Goal: Task Accomplishment & Management: Complete application form

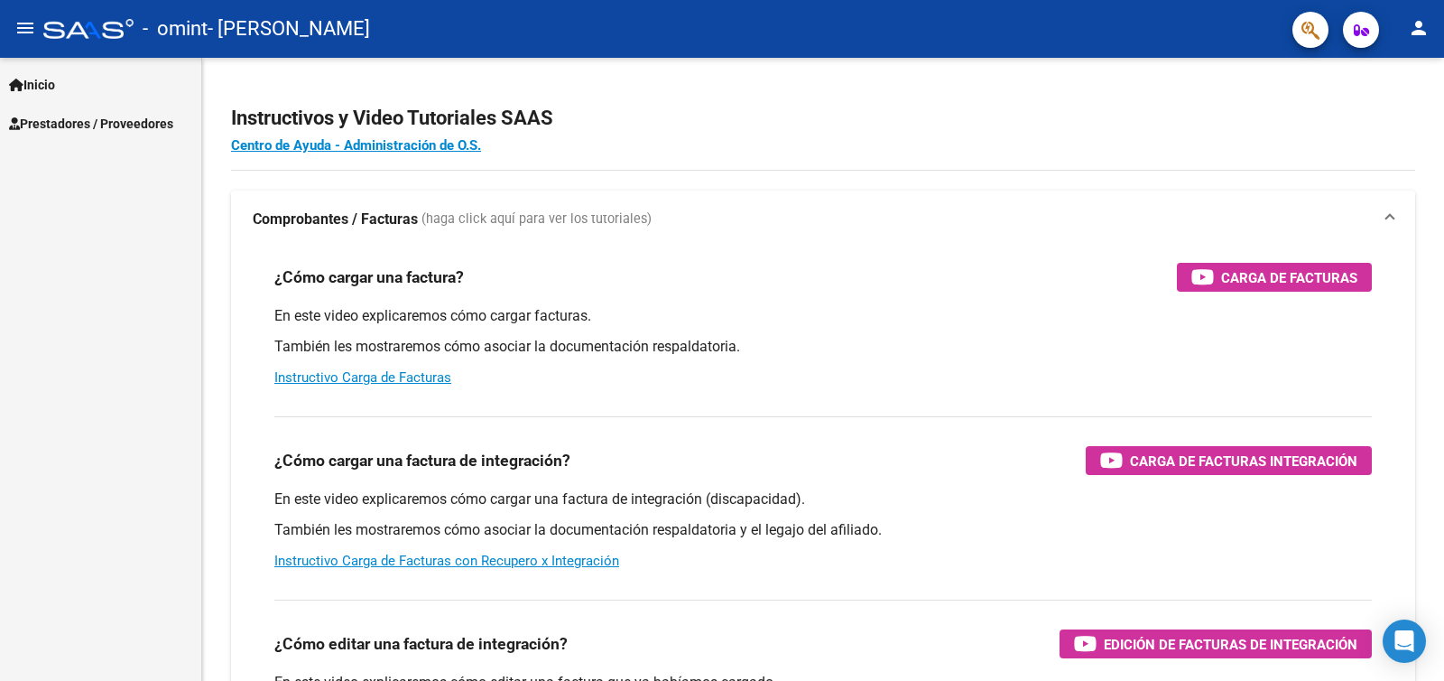
click at [28, 34] on mat-icon "menu" at bounding box center [25, 28] width 22 height 22
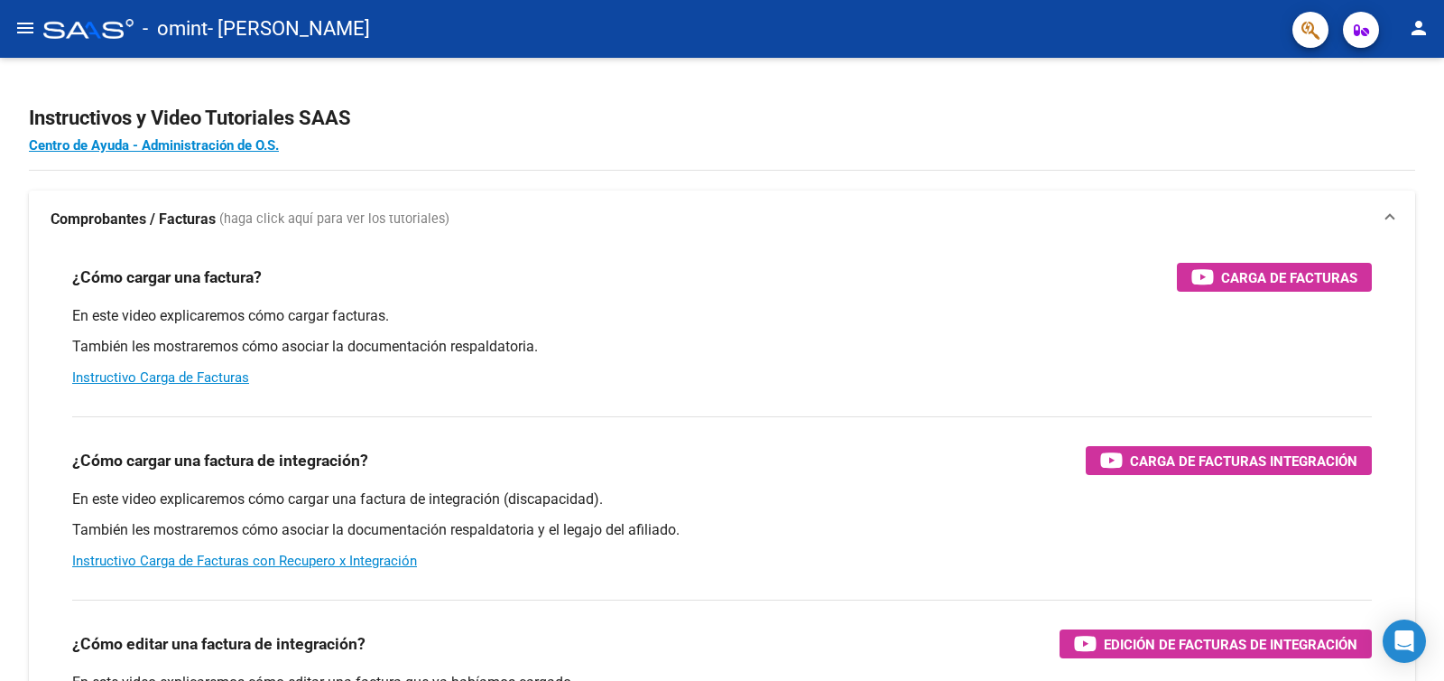
click at [28, 34] on mat-icon "menu" at bounding box center [25, 28] width 22 height 22
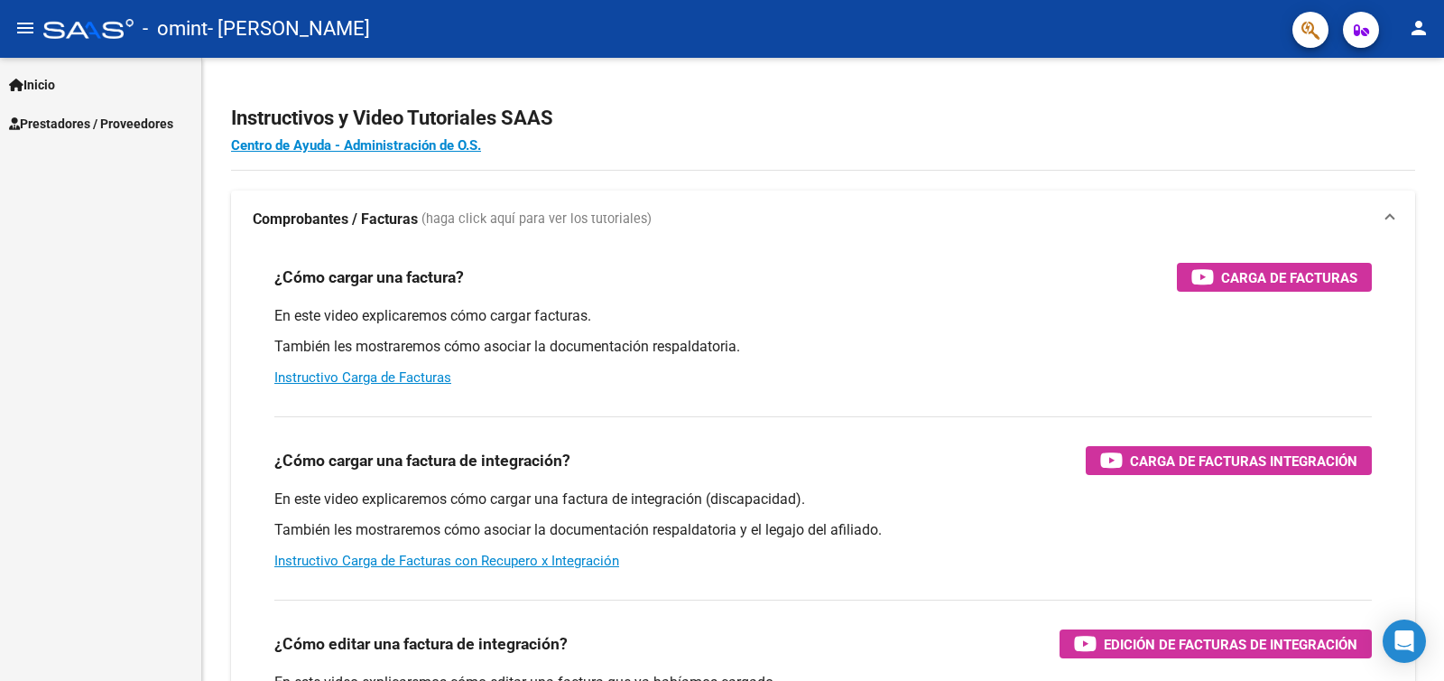
click at [32, 92] on span "Inicio" at bounding box center [32, 85] width 46 height 20
click at [69, 217] on link "Prestadores / Proveedores" at bounding box center [100, 200] width 201 height 39
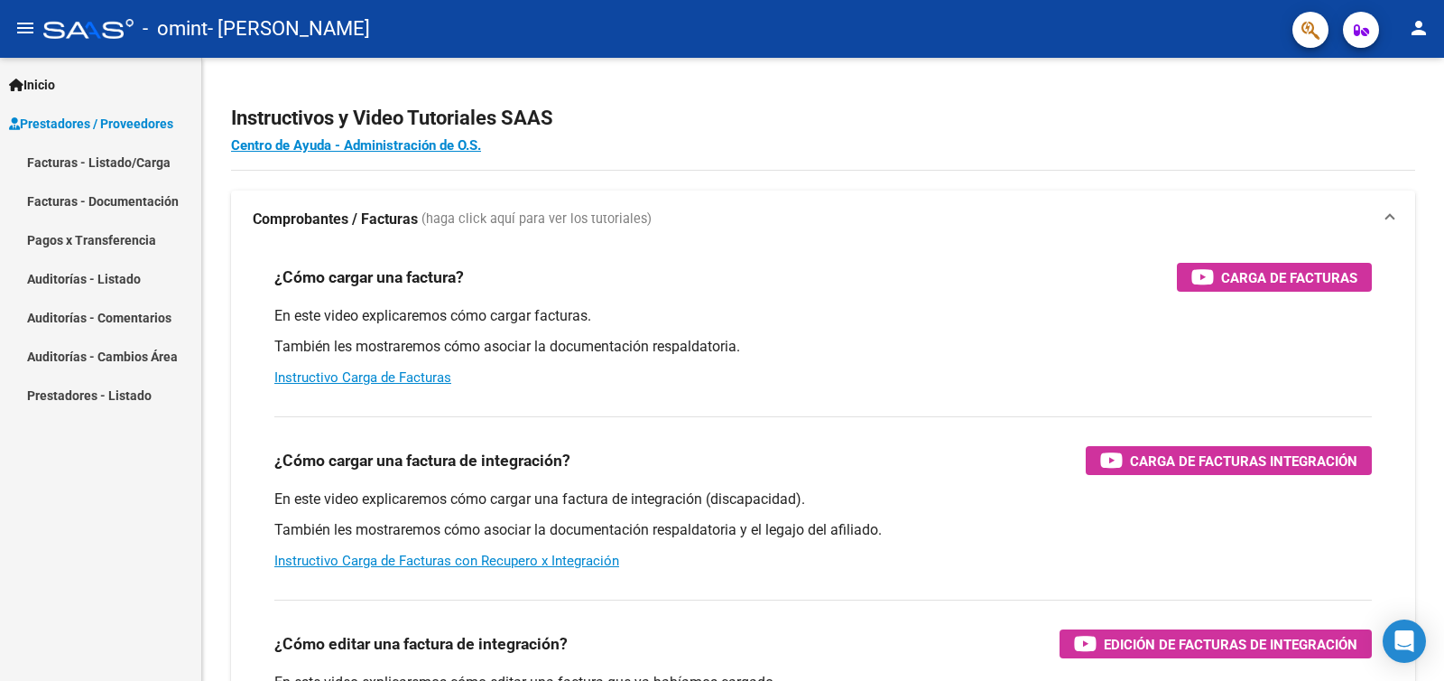
click at [99, 153] on link "Facturas - Listado/Carga" at bounding box center [100, 162] width 201 height 39
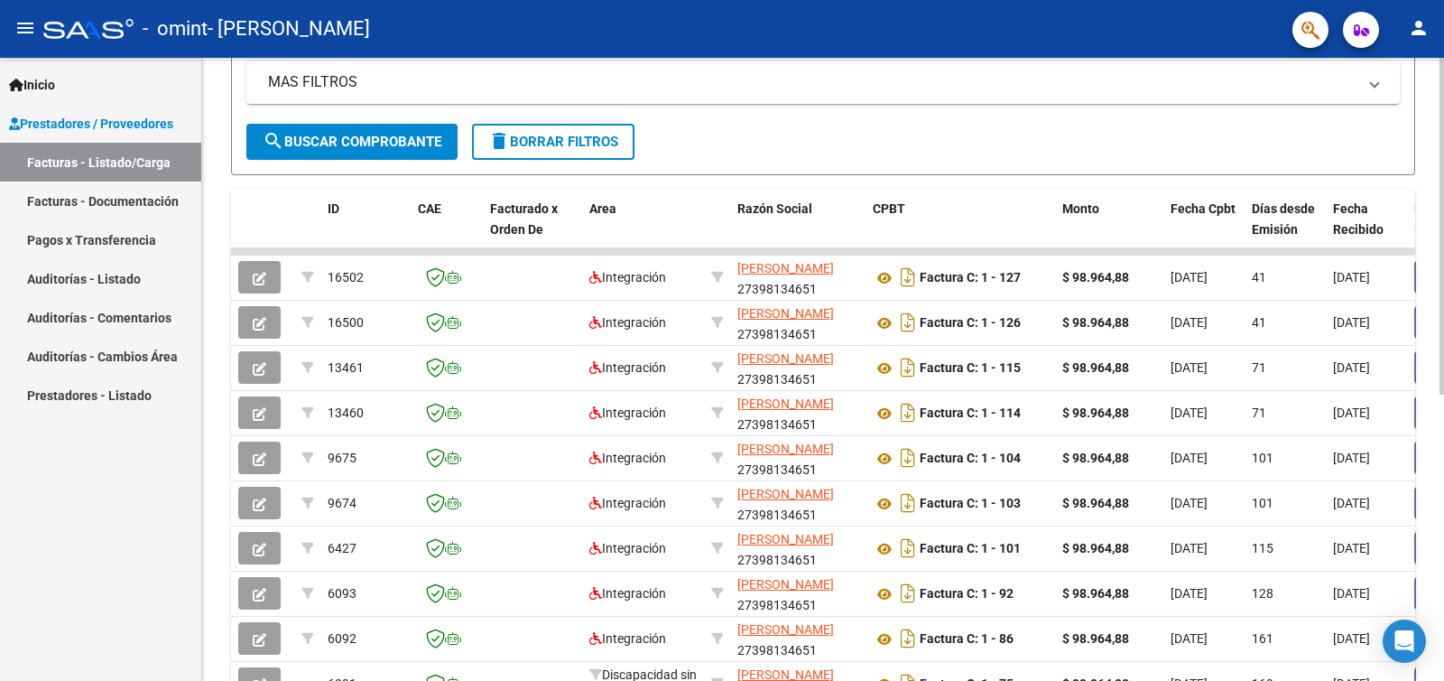
scroll to position [528, 0]
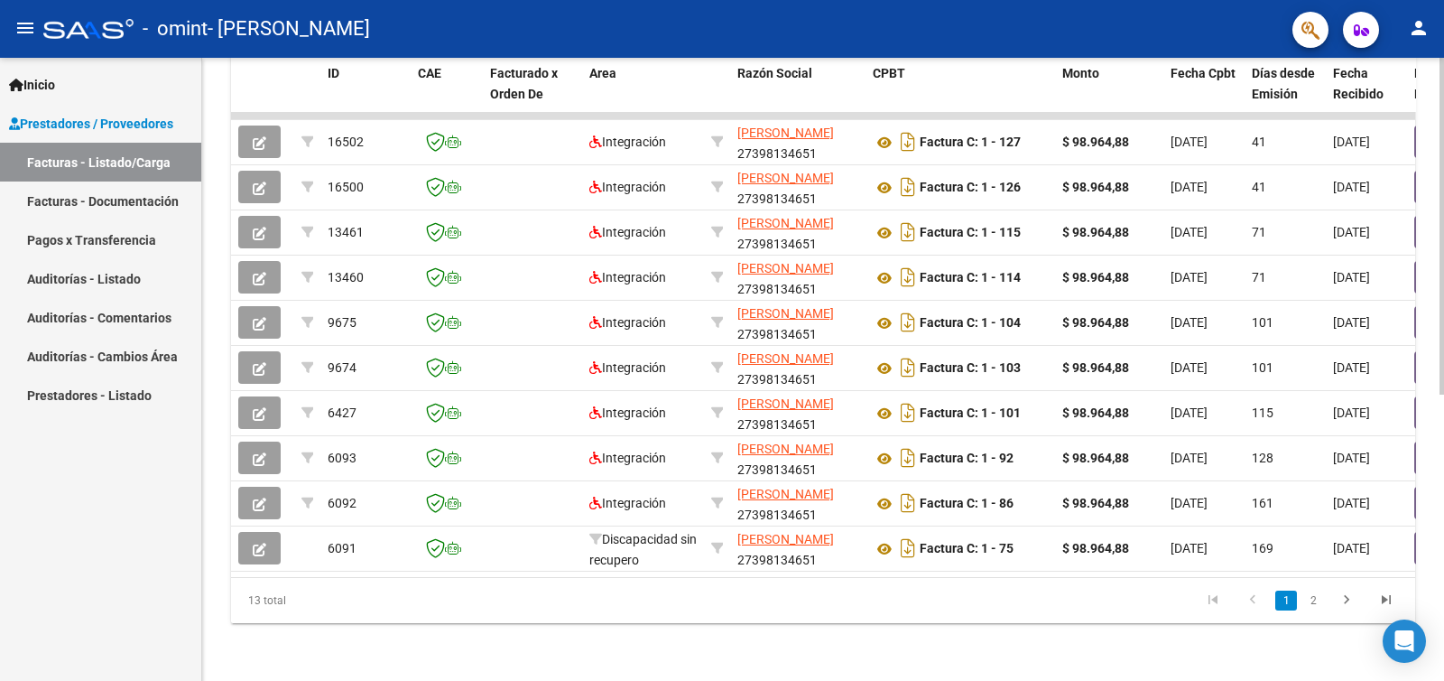
click at [1443, 557] on div at bounding box center [1442, 511] width 5 height 337
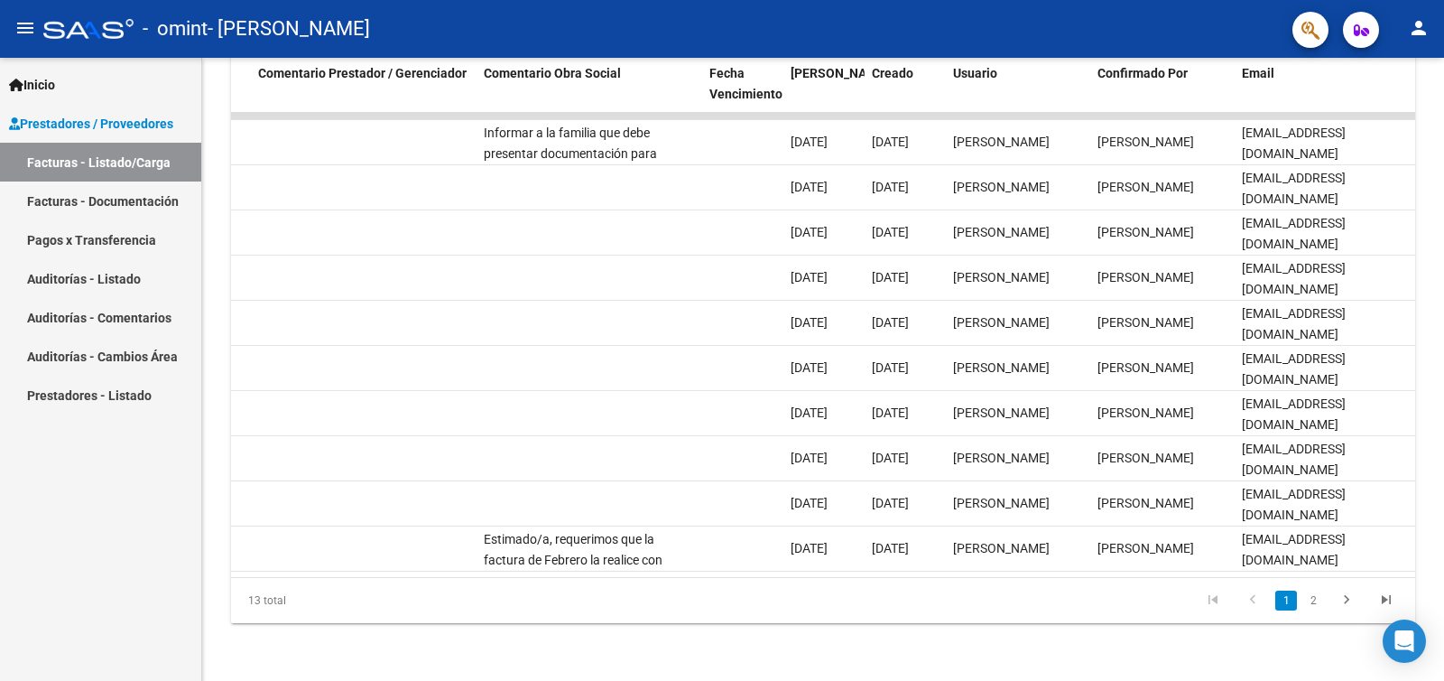
click at [1443, 515] on div at bounding box center [1442, 511] width 5 height 337
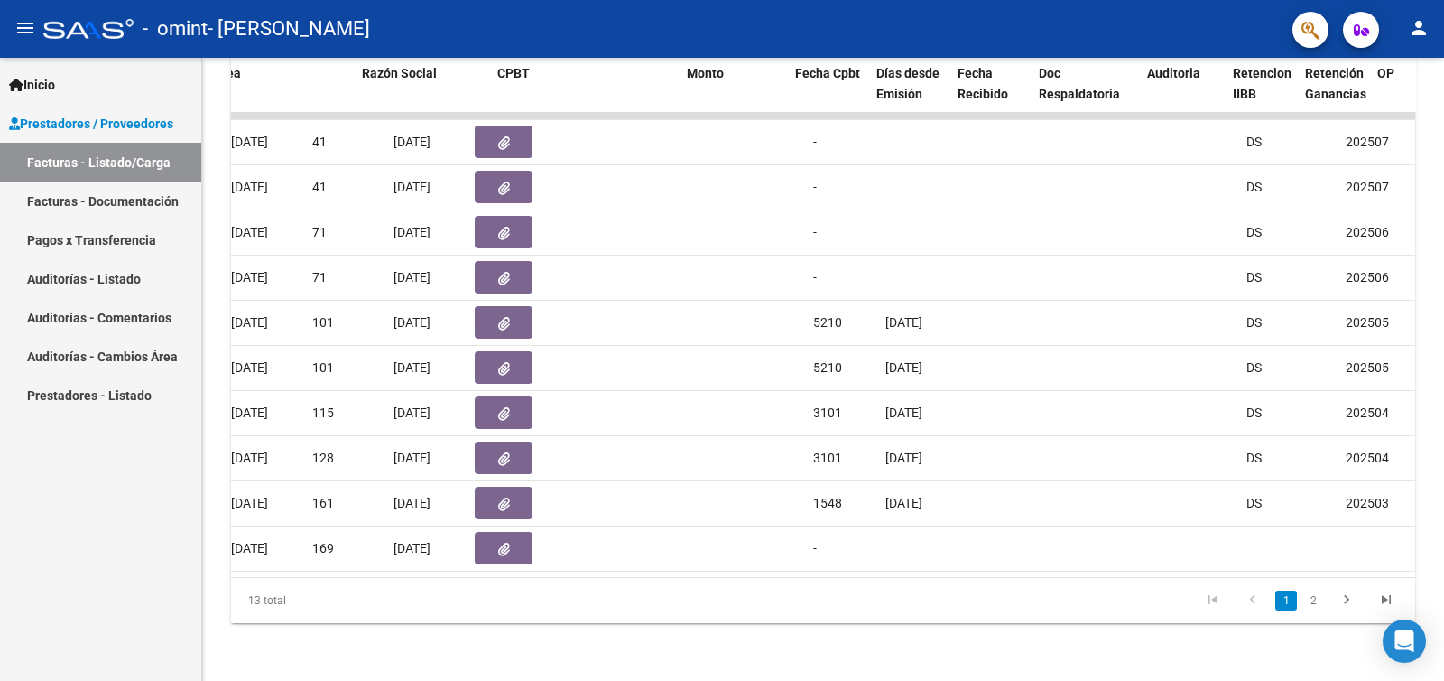
scroll to position [0, 0]
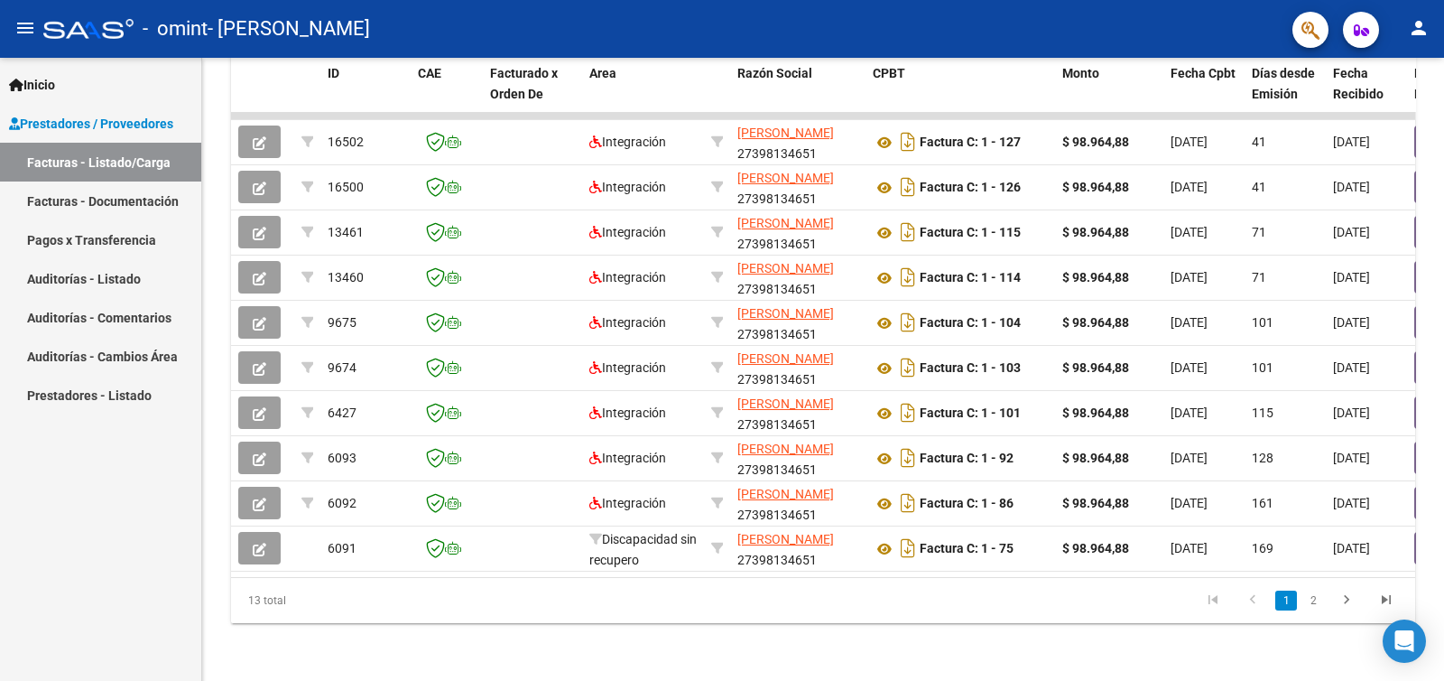
click at [1443, 499] on div at bounding box center [1442, 511] width 5 height 337
click at [1443, 284] on div "Video tutorial PRESTADORES -> Listado de CPBTs Emitidos por Prestadores / Prove…" at bounding box center [825, 113] width 1247 height 1135
click at [1443, 284] on div at bounding box center [1442, 369] width 5 height 623
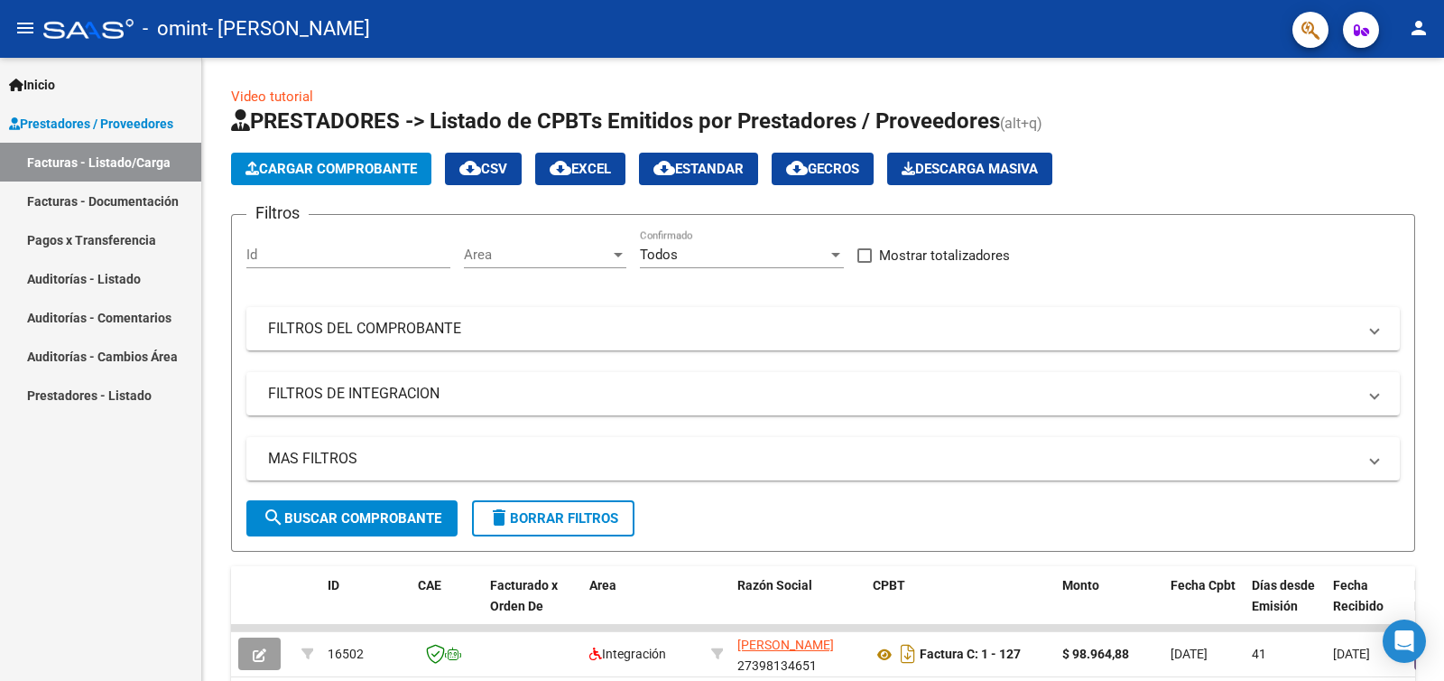
click at [310, 164] on span "Cargar Comprobante" at bounding box center [332, 169] width 172 height 16
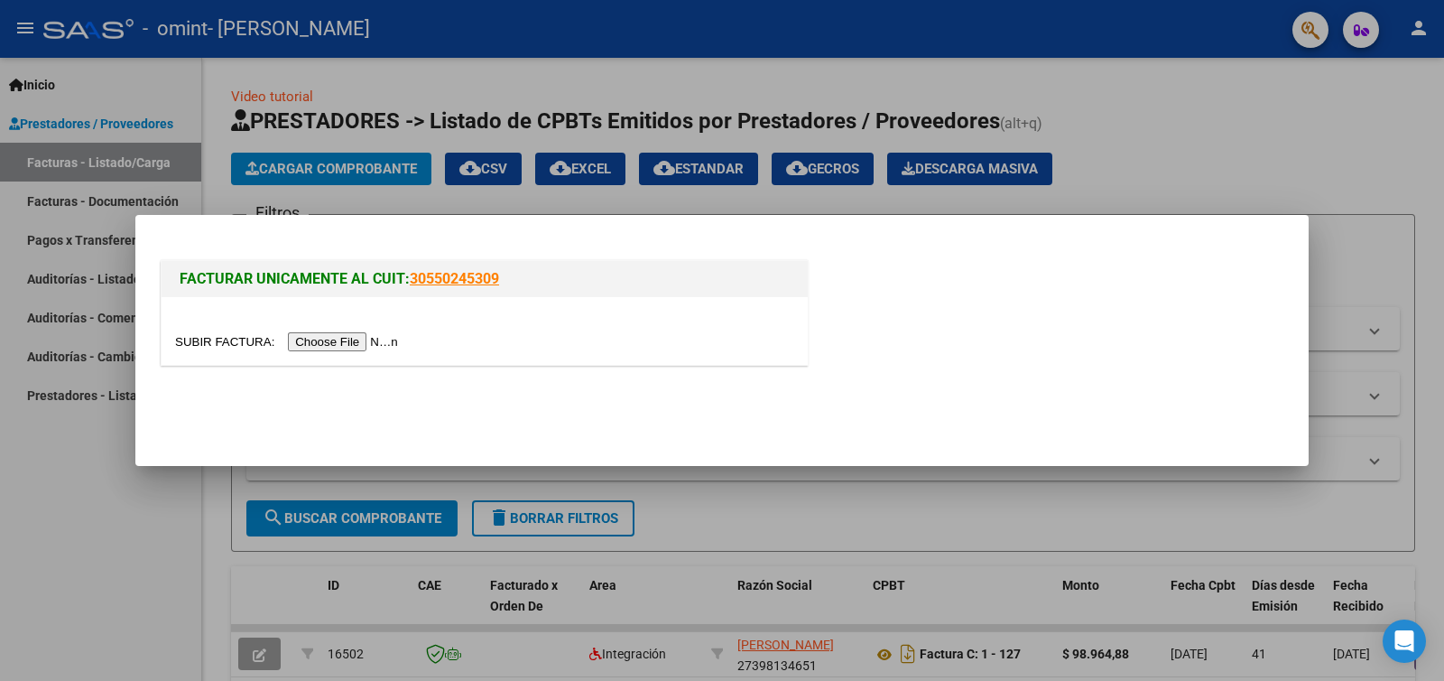
click at [370, 339] on input "file" at bounding box center [289, 341] width 228 height 19
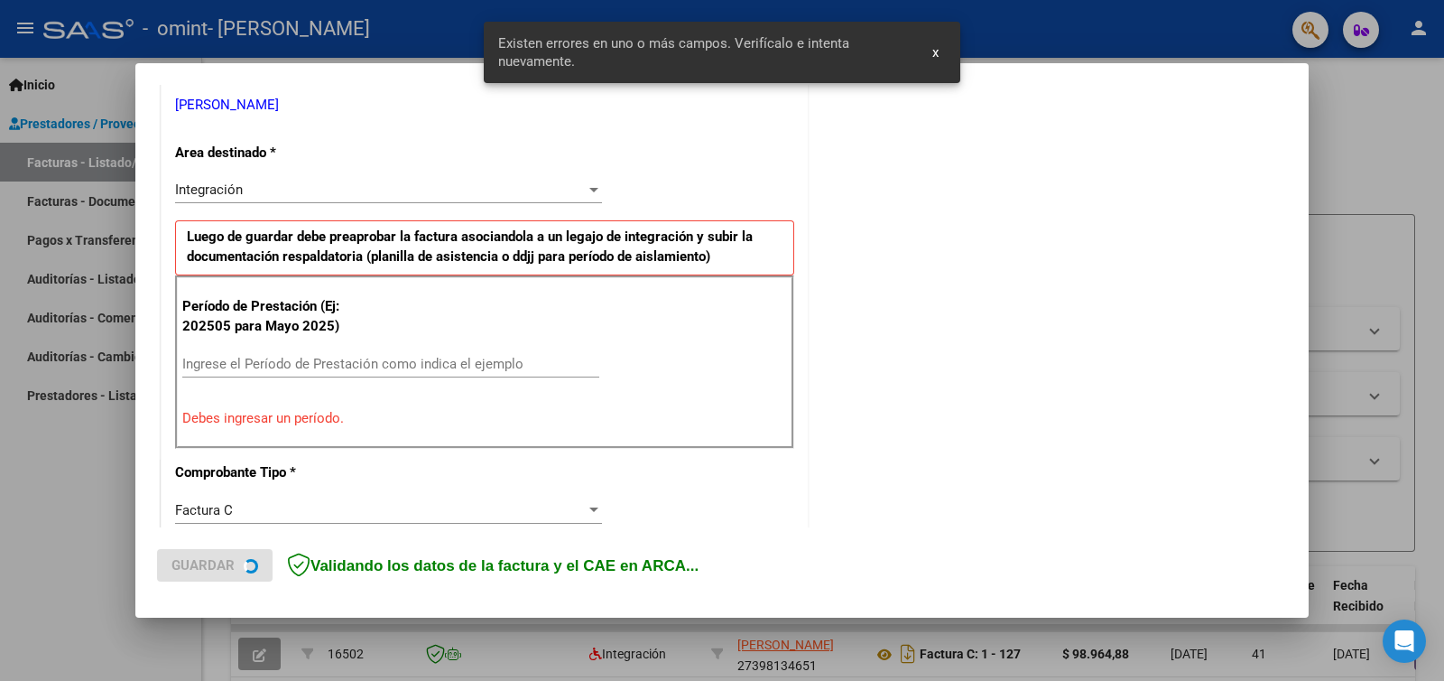
scroll to position [371, 0]
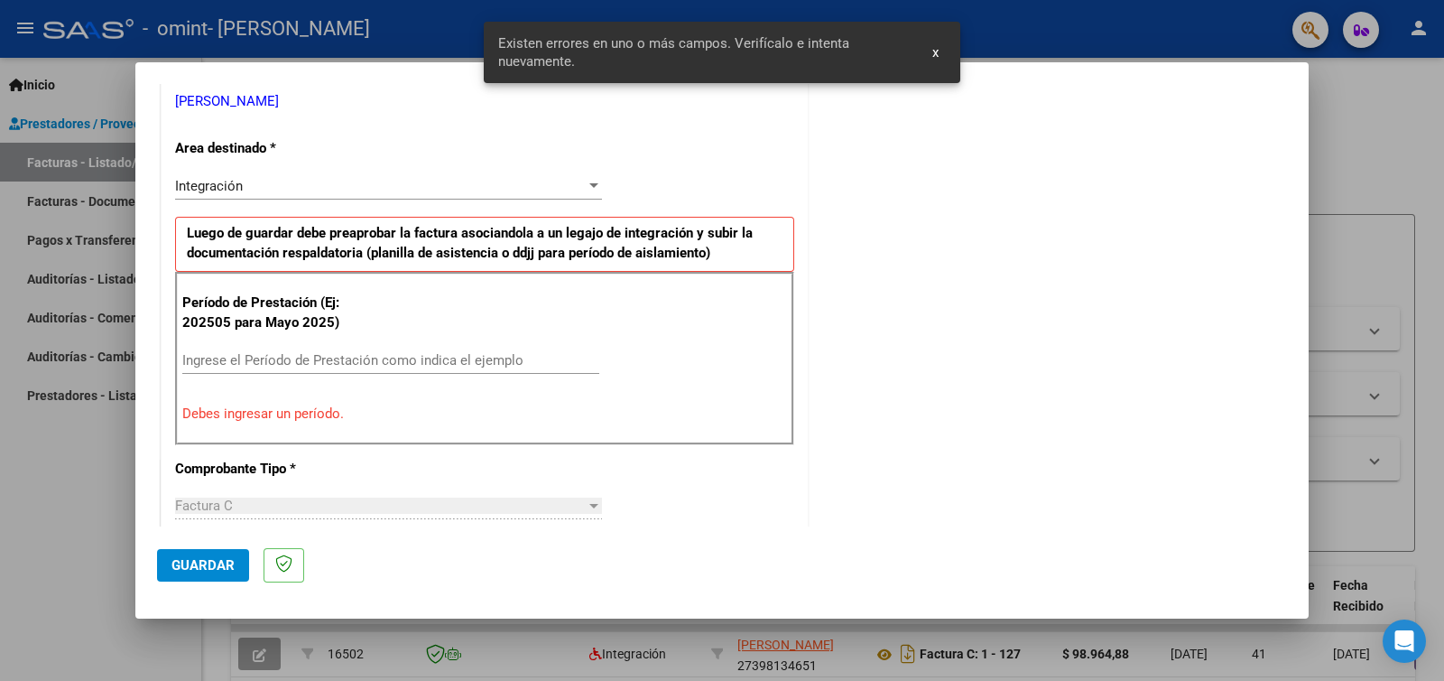
click at [476, 352] on input "Ingrese el Período de Prestación como indica el ejemplo" at bounding box center [390, 360] width 417 height 16
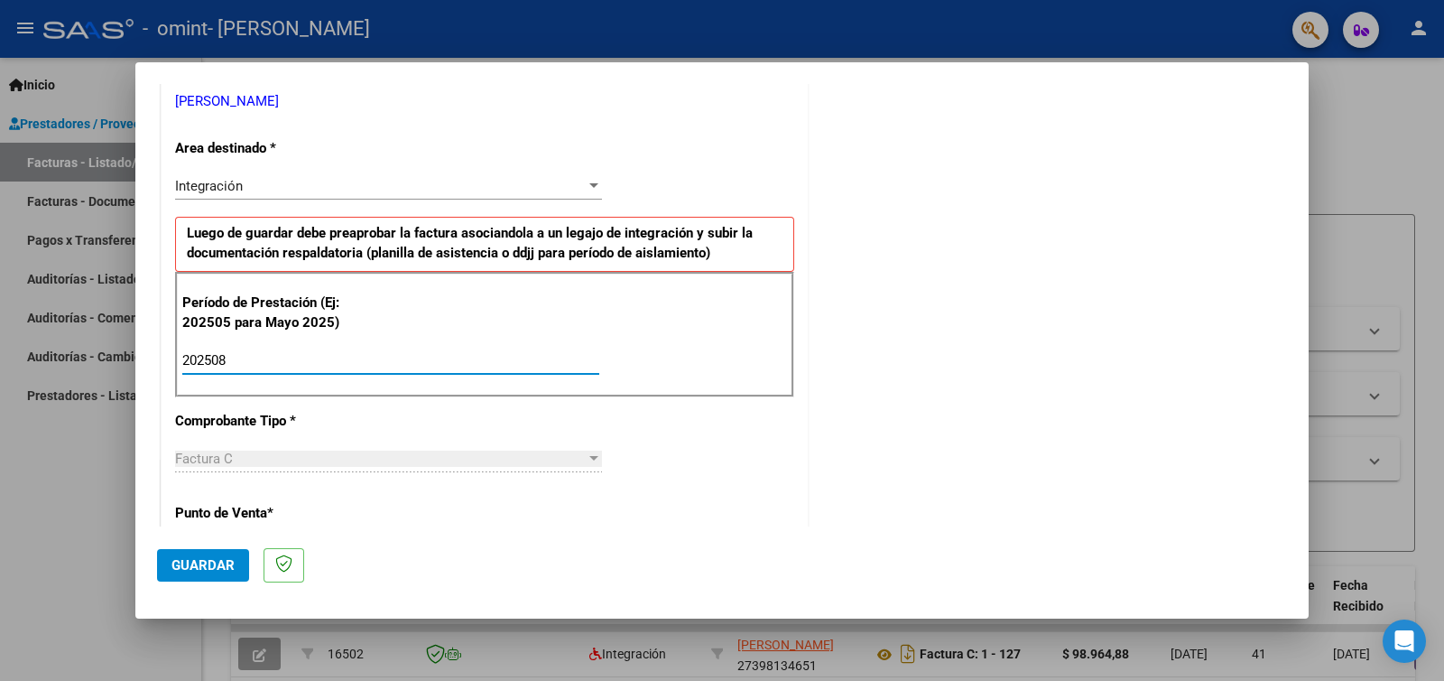
type input "202508"
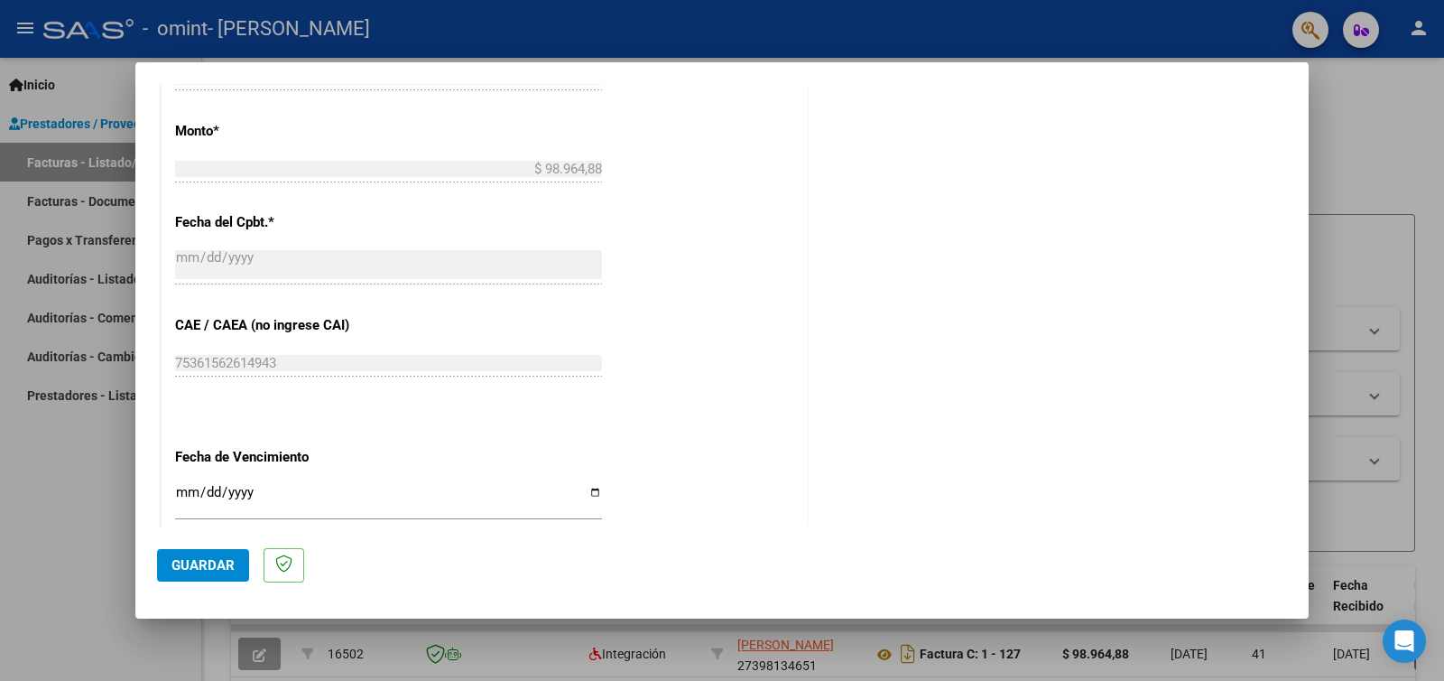
scroll to position [1016, 0]
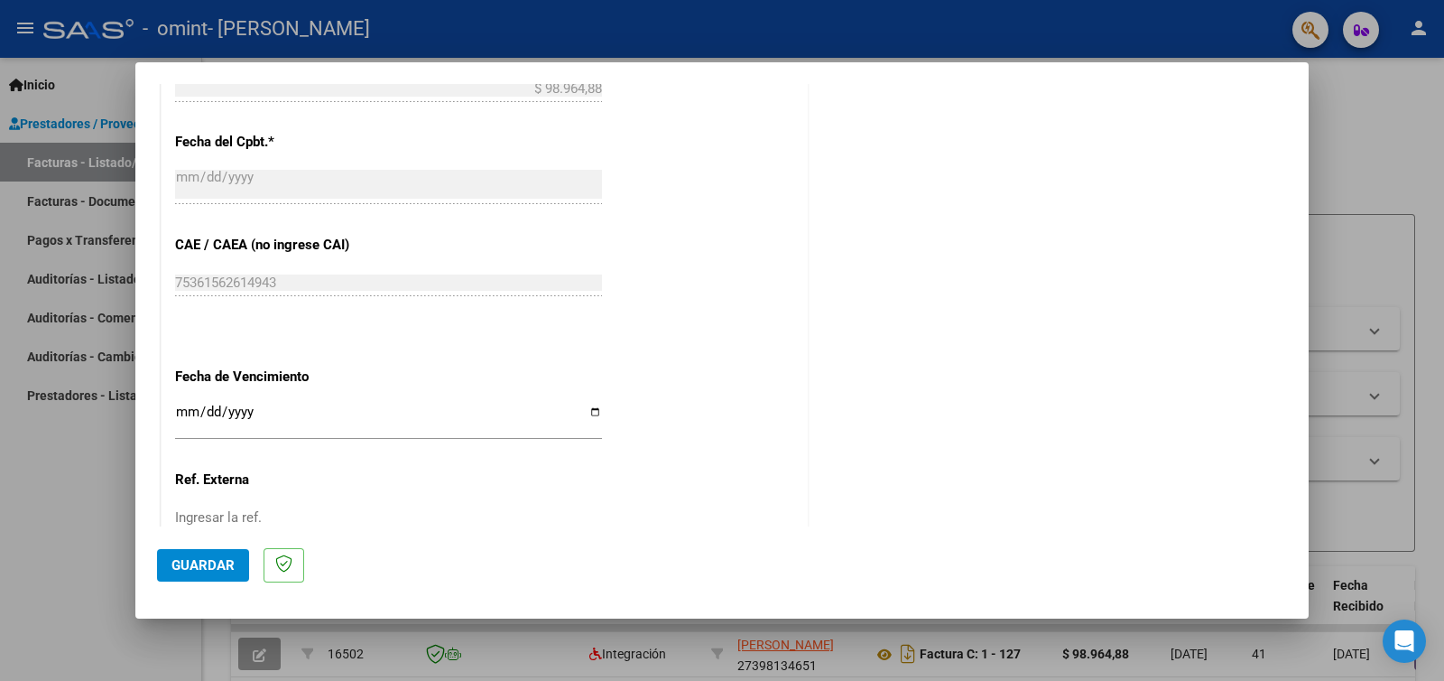
click at [214, 564] on span "Guardar" at bounding box center [203, 565] width 63 height 16
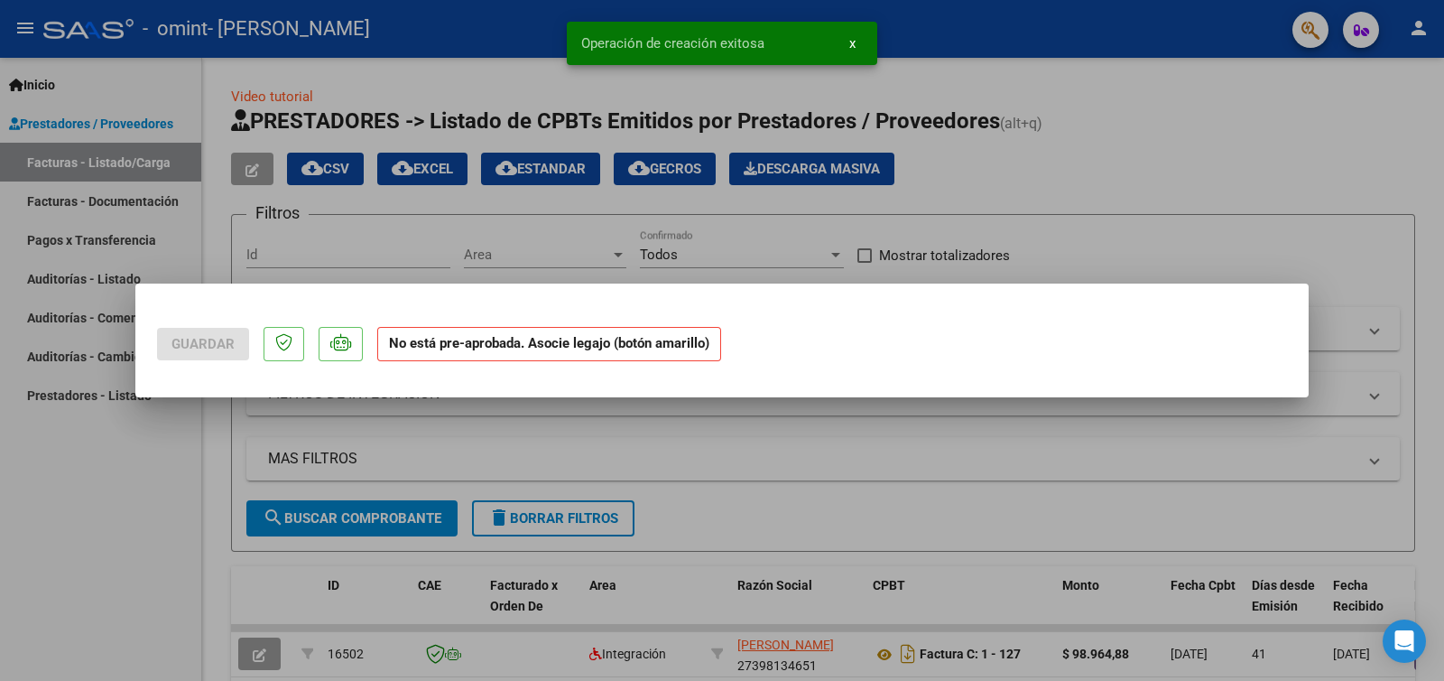
scroll to position [0, 0]
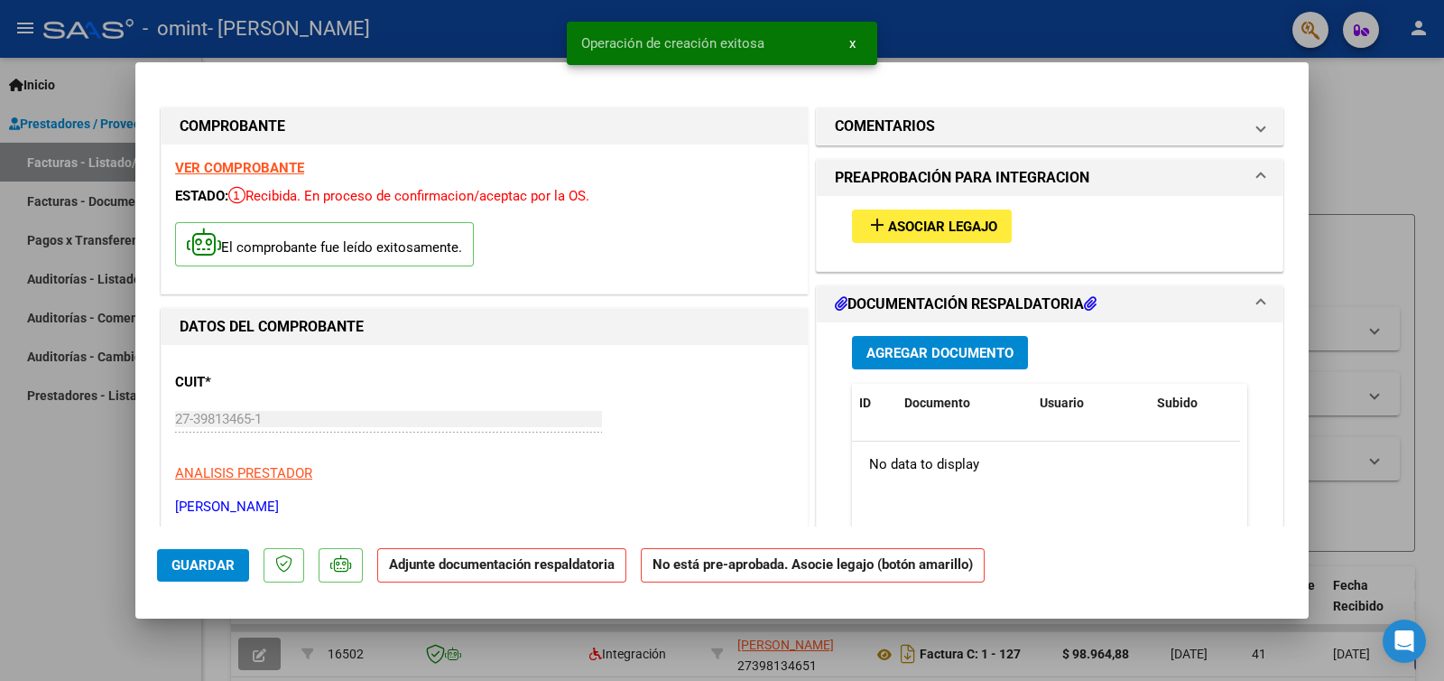
click at [918, 230] on span "Asociar Legajo" at bounding box center [942, 226] width 109 height 16
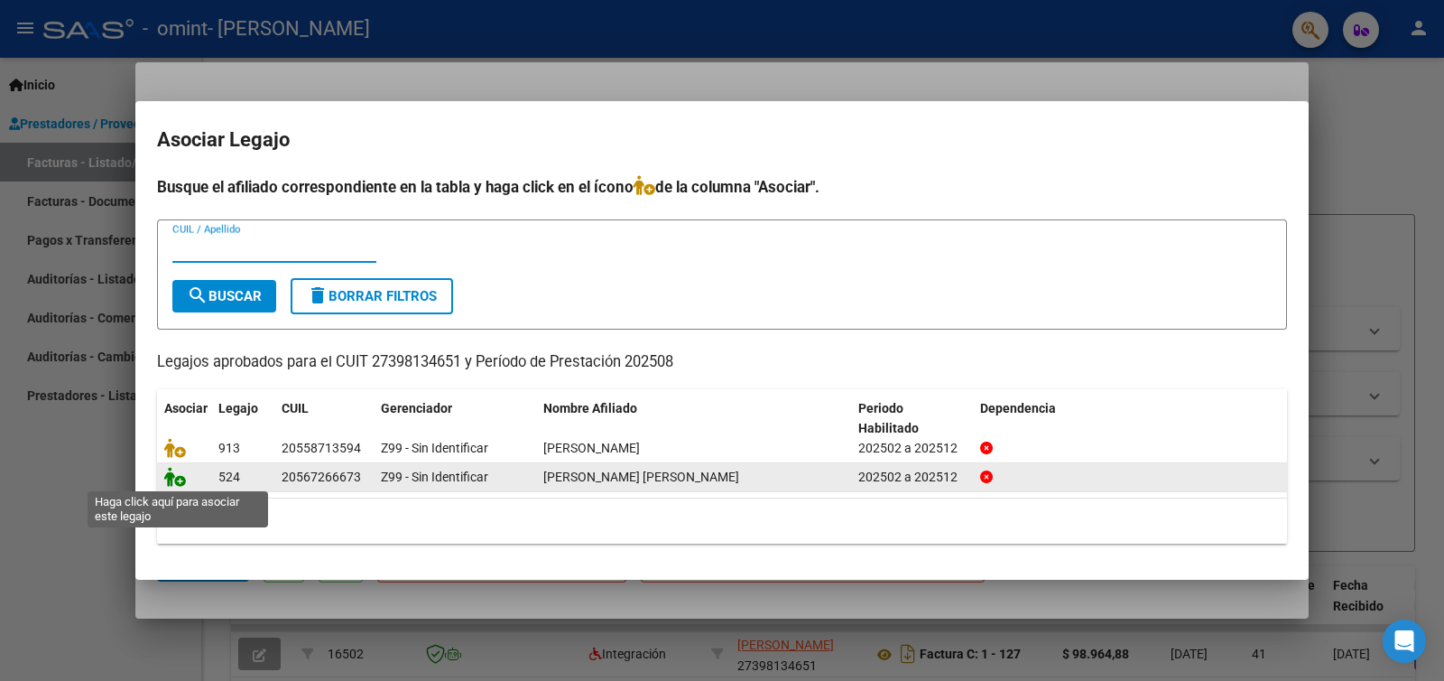
click at [177, 483] on icon at bounding box center [175, 477] width 22 height 20
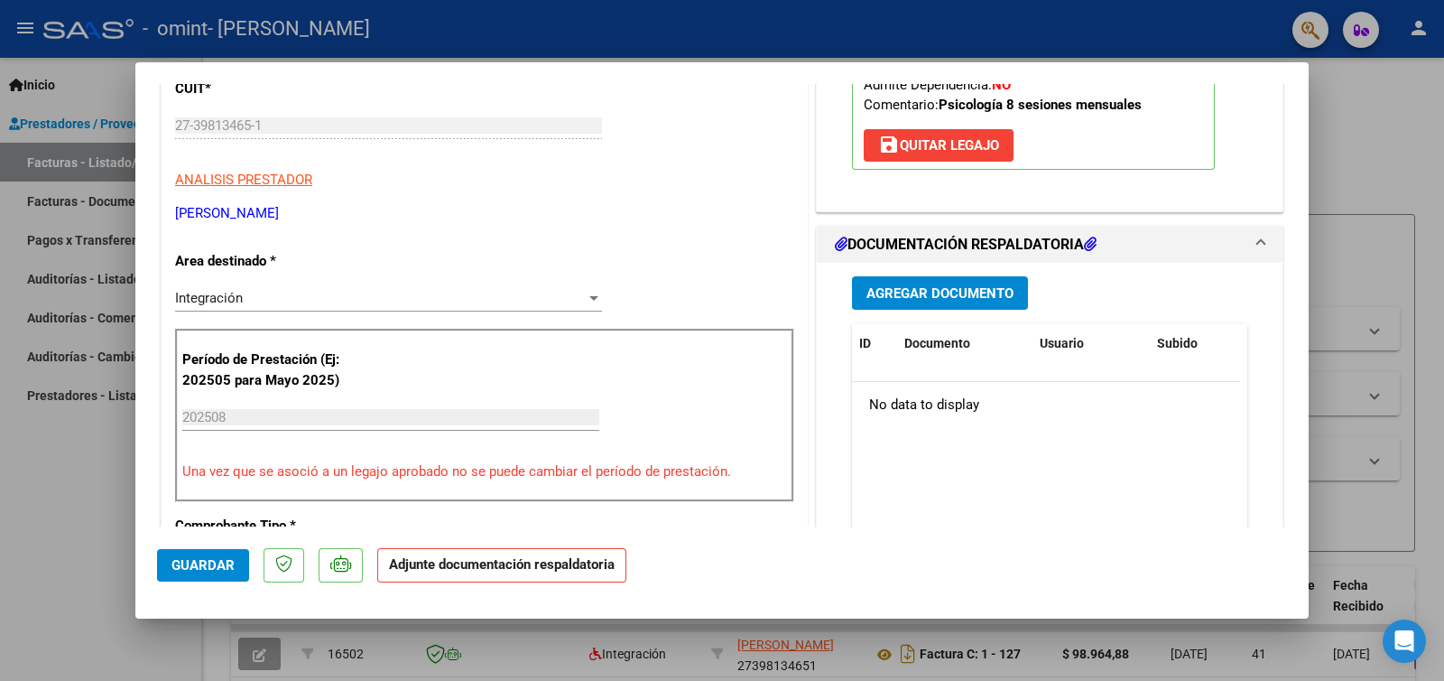
scroll to position [396, 0]
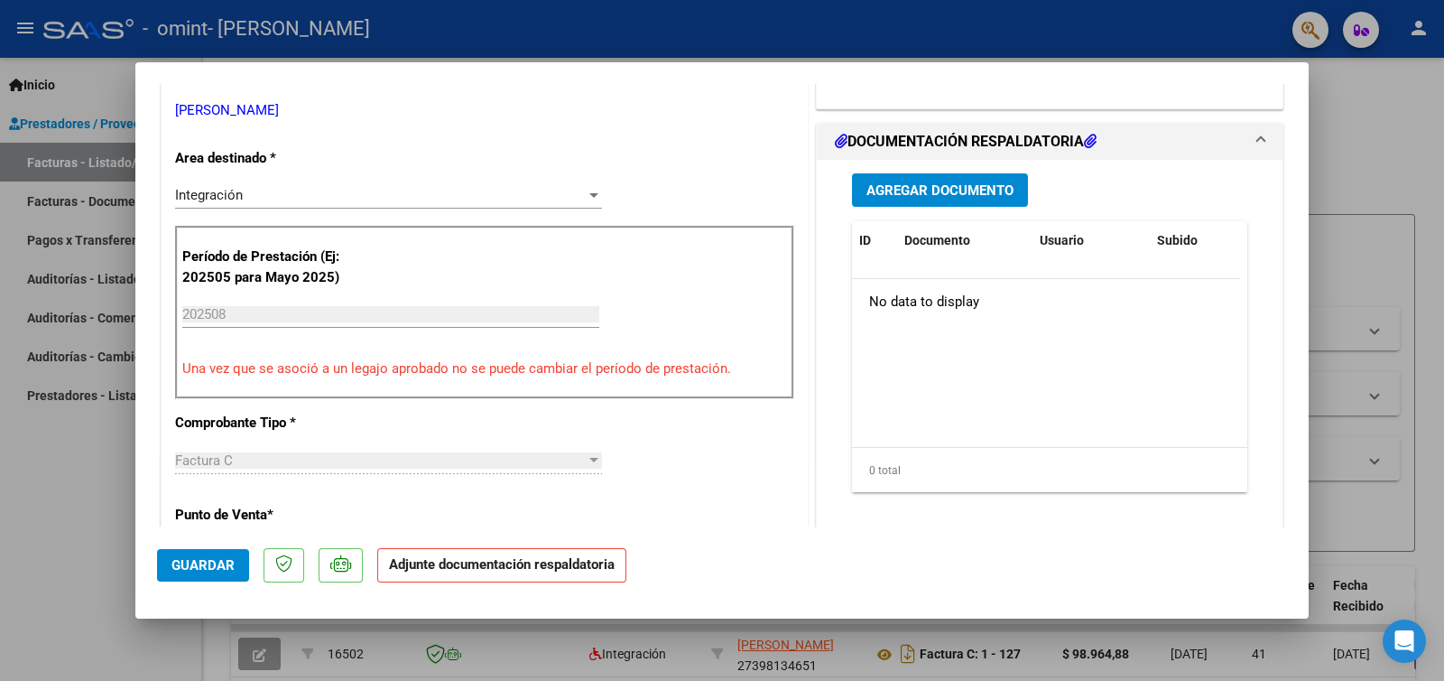
click at [956, 182] on span "Agregar Documento" at bounding box center [940, 190] width 147 height 16
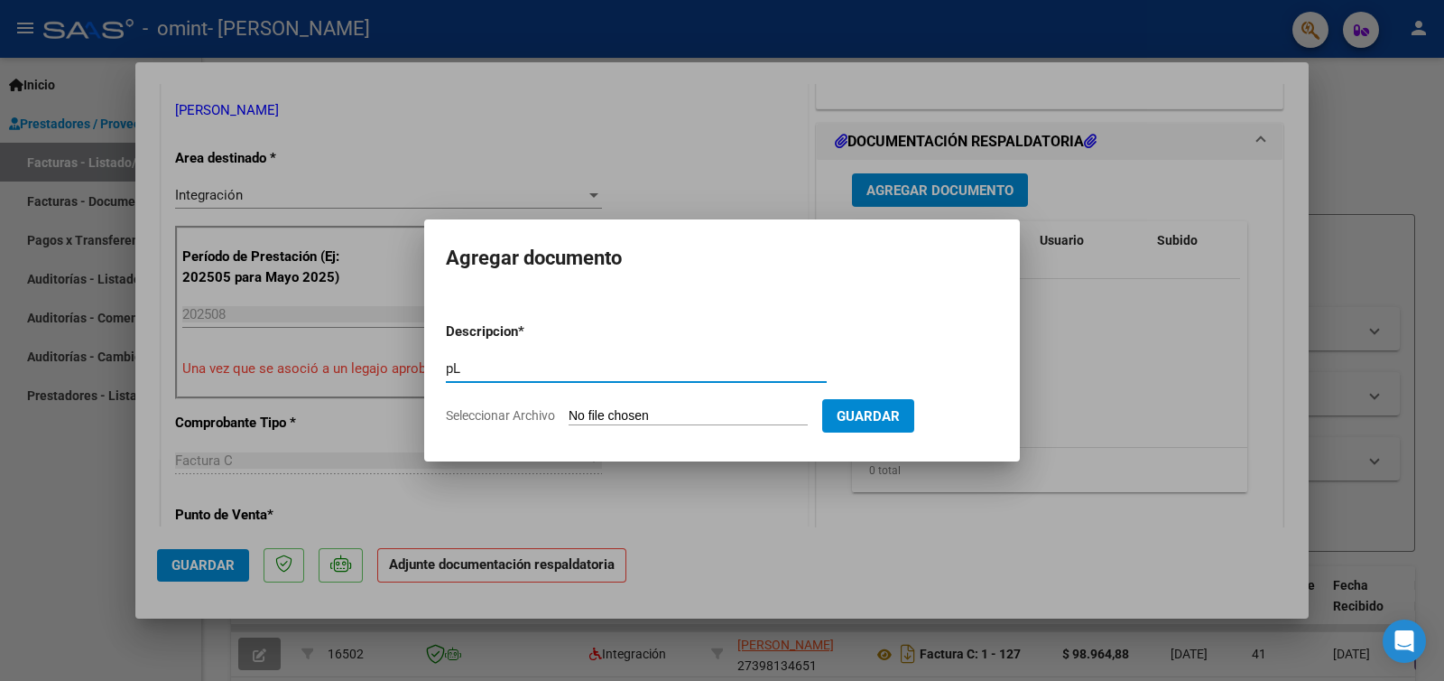
type input "p"
type input "Planilla de asistencia"
click at [593, 418] on input "Seleccionar Archivo" at bounding box center [688, 416] width 239 height 17
type input "C:\fakepath\[GEOGRAPHIC_DATA][PERSON_NAME].pdf"
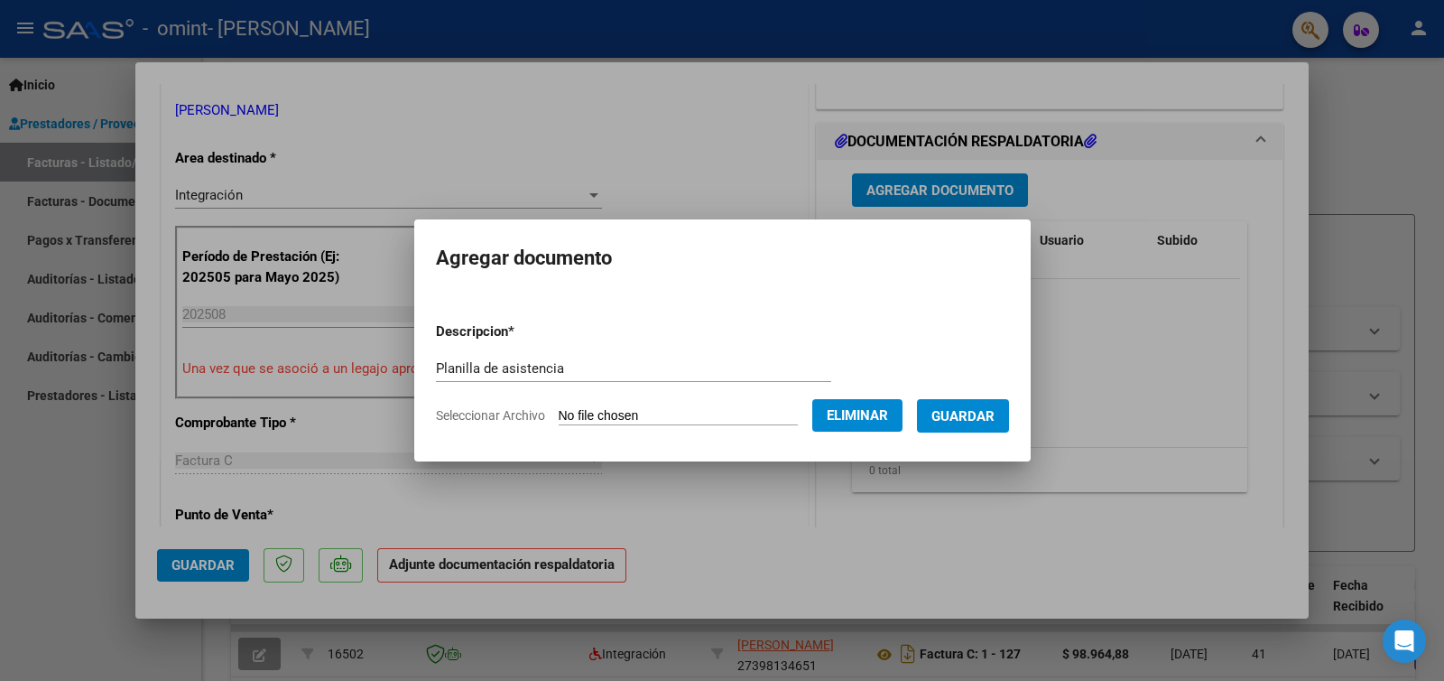
click at [988, 422] on span "Guardar" at bounding box center [963, 416] width 63 height 16
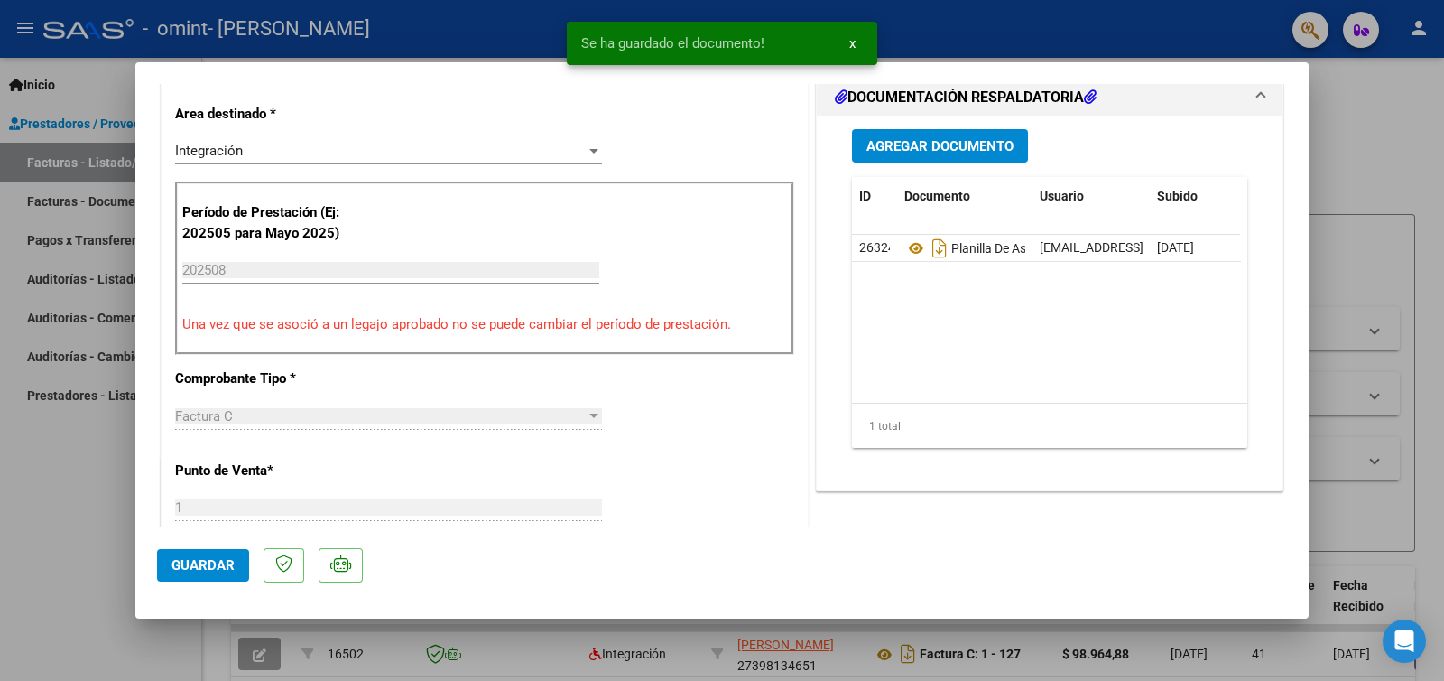
scroll to position [0, 0]
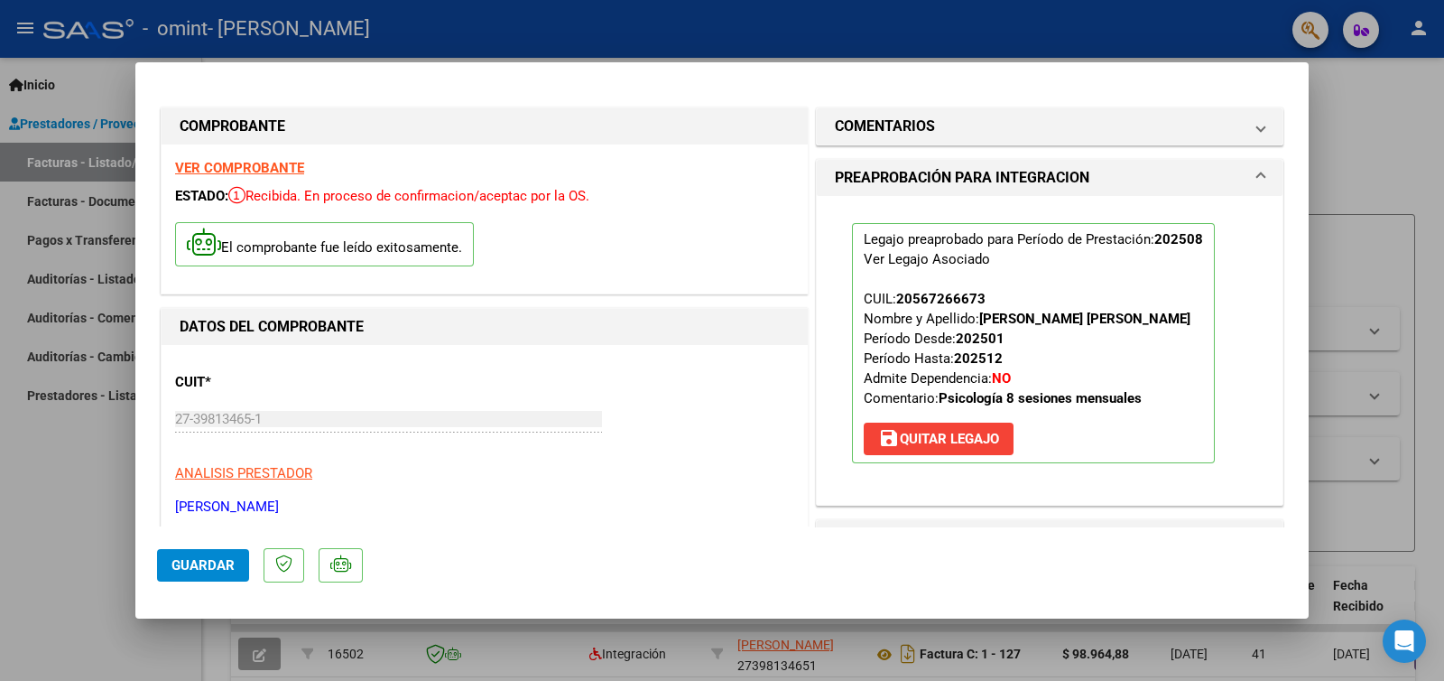
click at [206, 584] on mat-dialog-actions "Guardar" at bounding box center [722, 561] width 1130 height 71
click at [214, 552] on button "Guardar" at bounding box center [203, 565] width 92 height 32
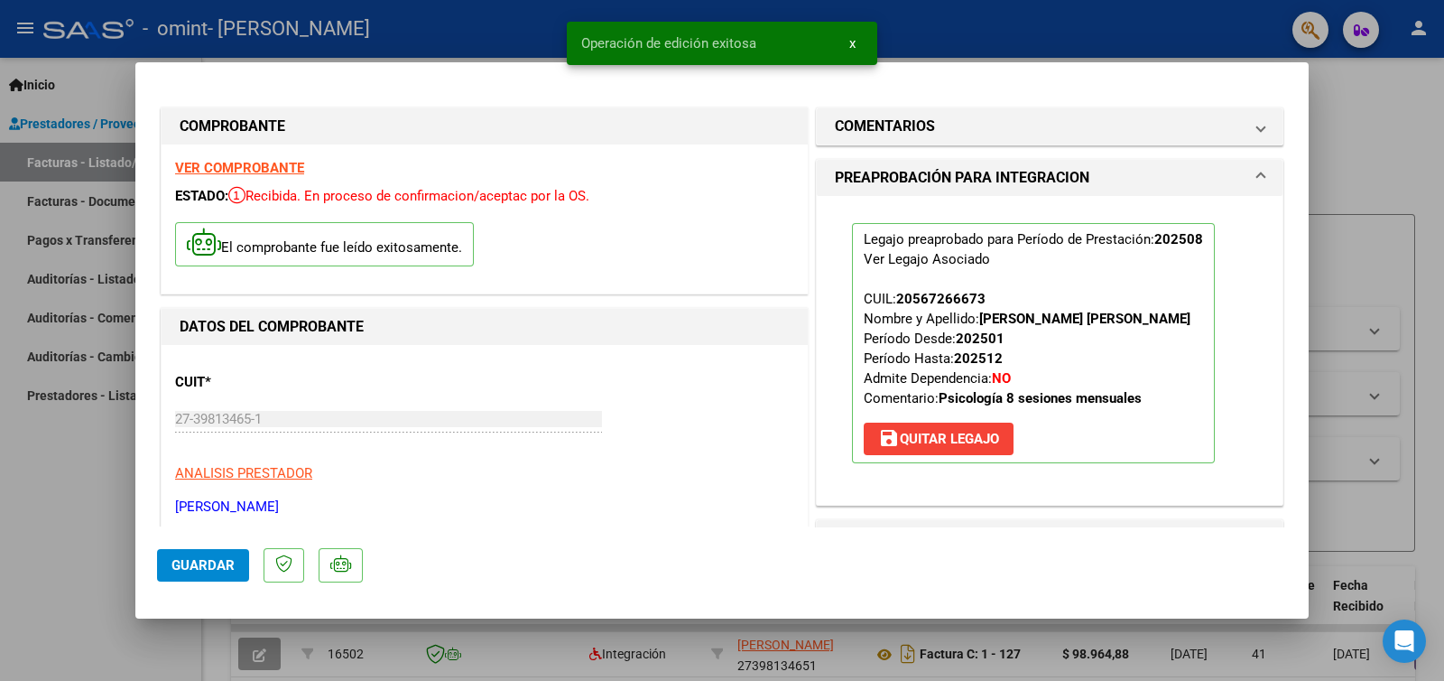
click at [303, 658] on div at bounding box center [722, 340] width 1444 height 681
type input "$ 0,00"
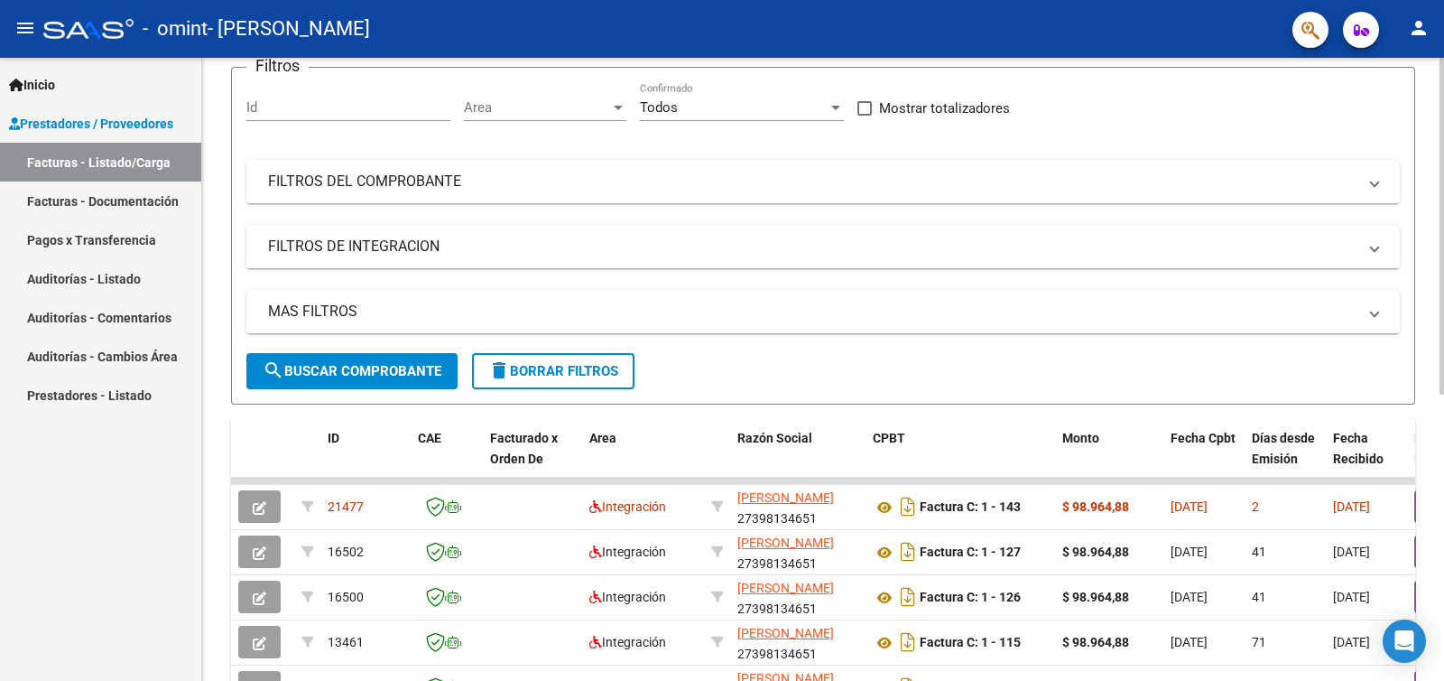
scroll to position [159, 0]
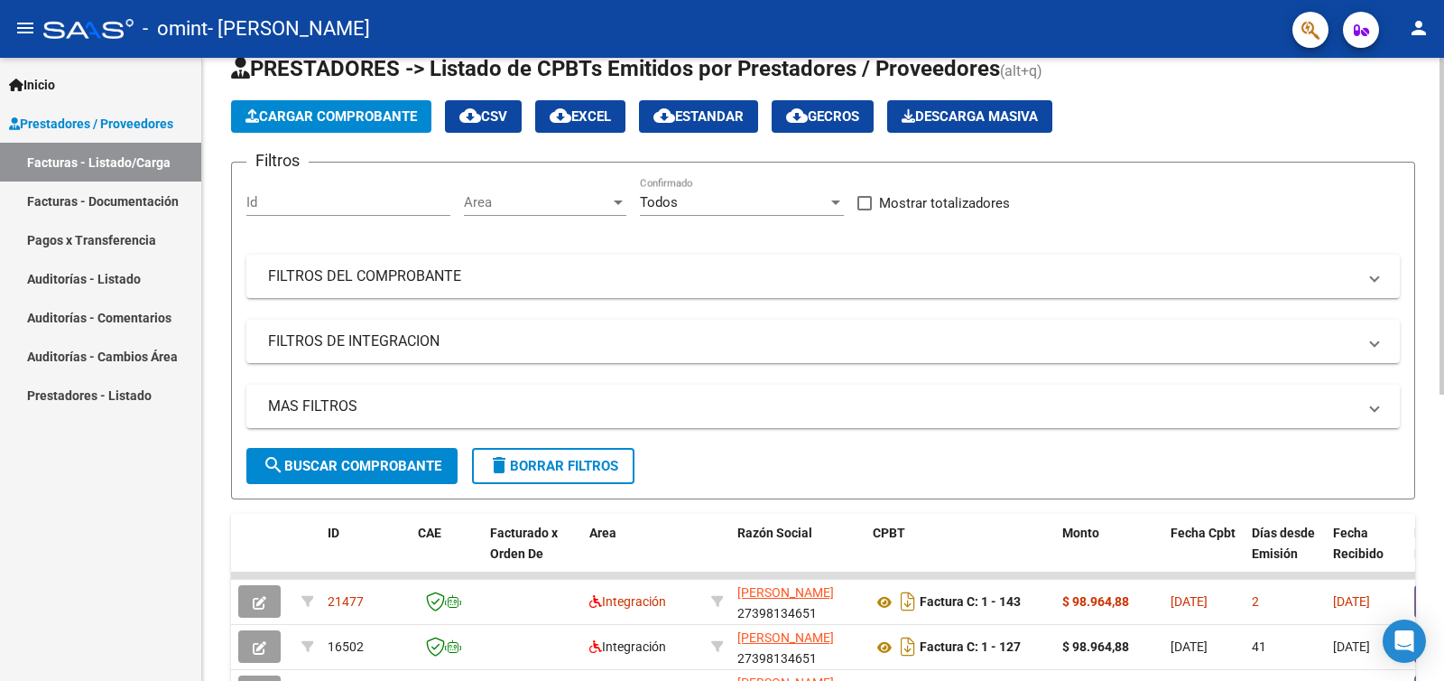
click at [1443, 165] on div at bounding box center [1442, 255] width 5 height 337
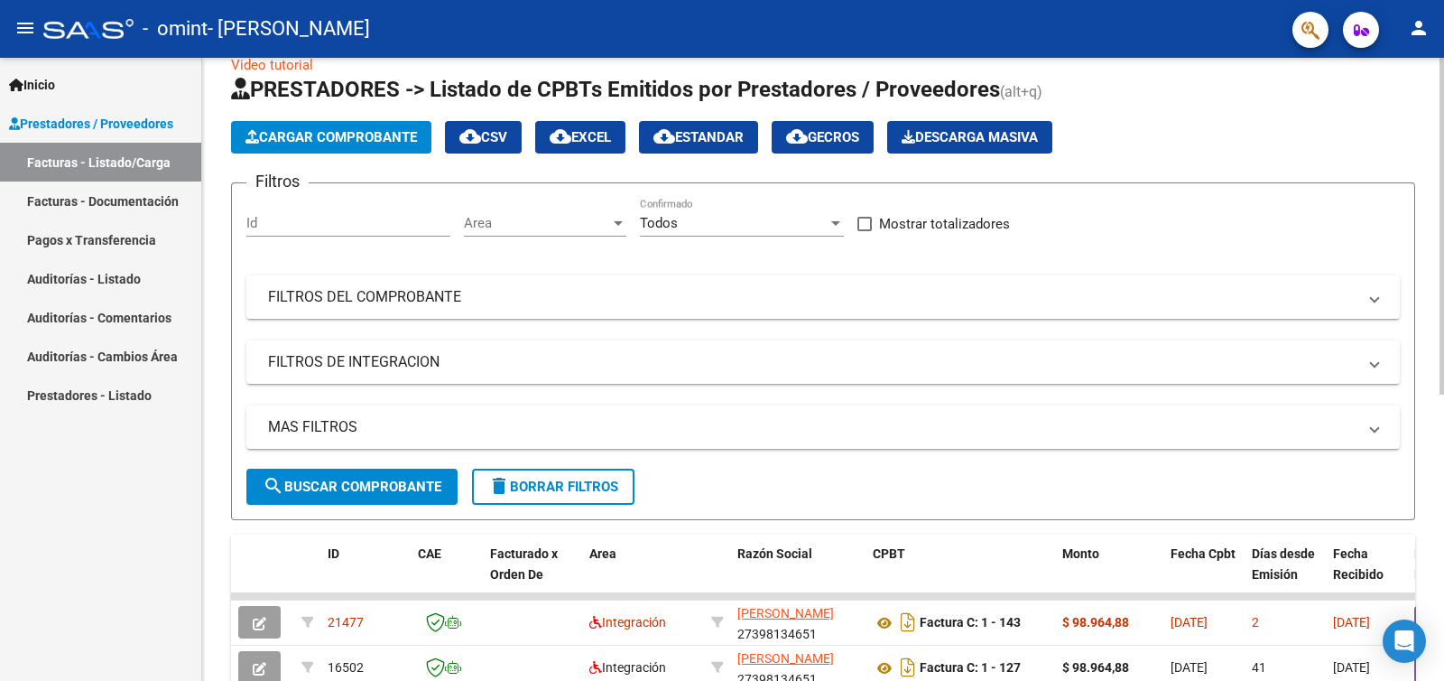
click at [313, 150] on button "Cargar Comprobante" at bounding box center [331, 137] width 200 height 32
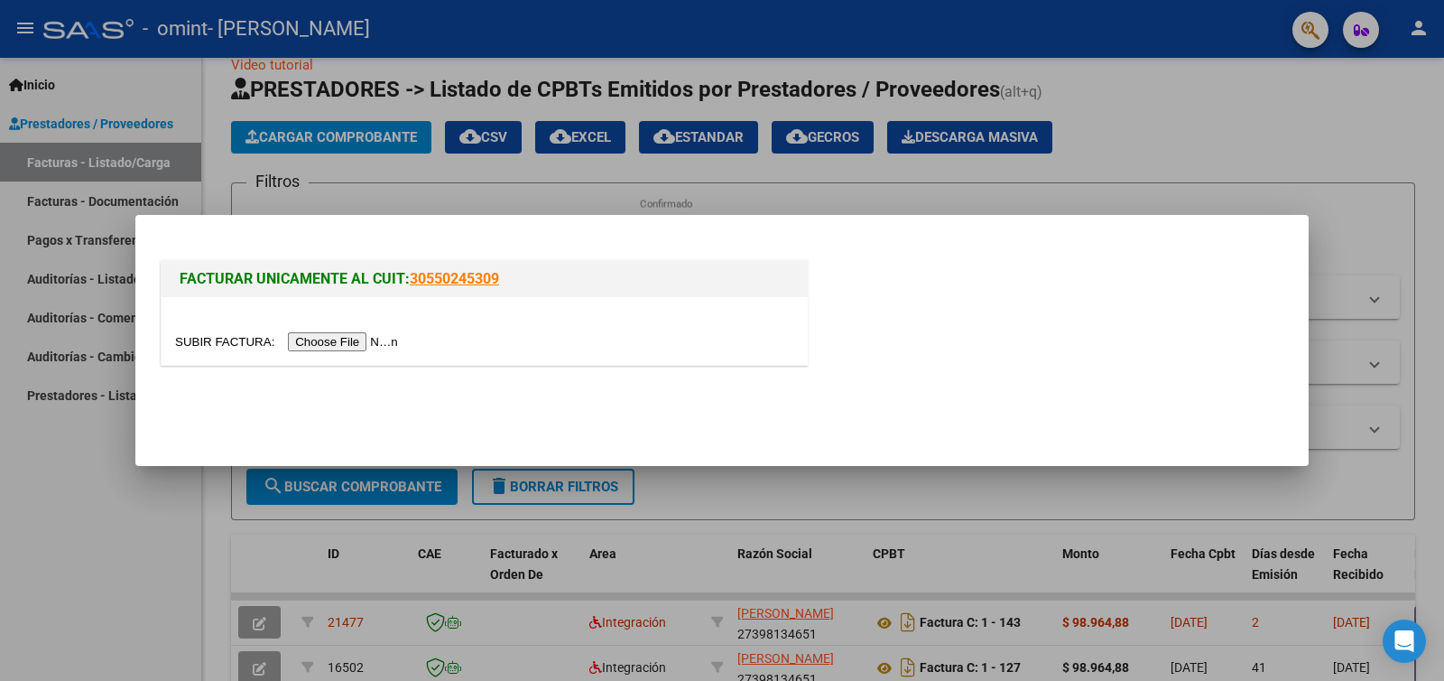
click at [367, 345] on input "file" at bounding box center [289, 341] width 228 height 19
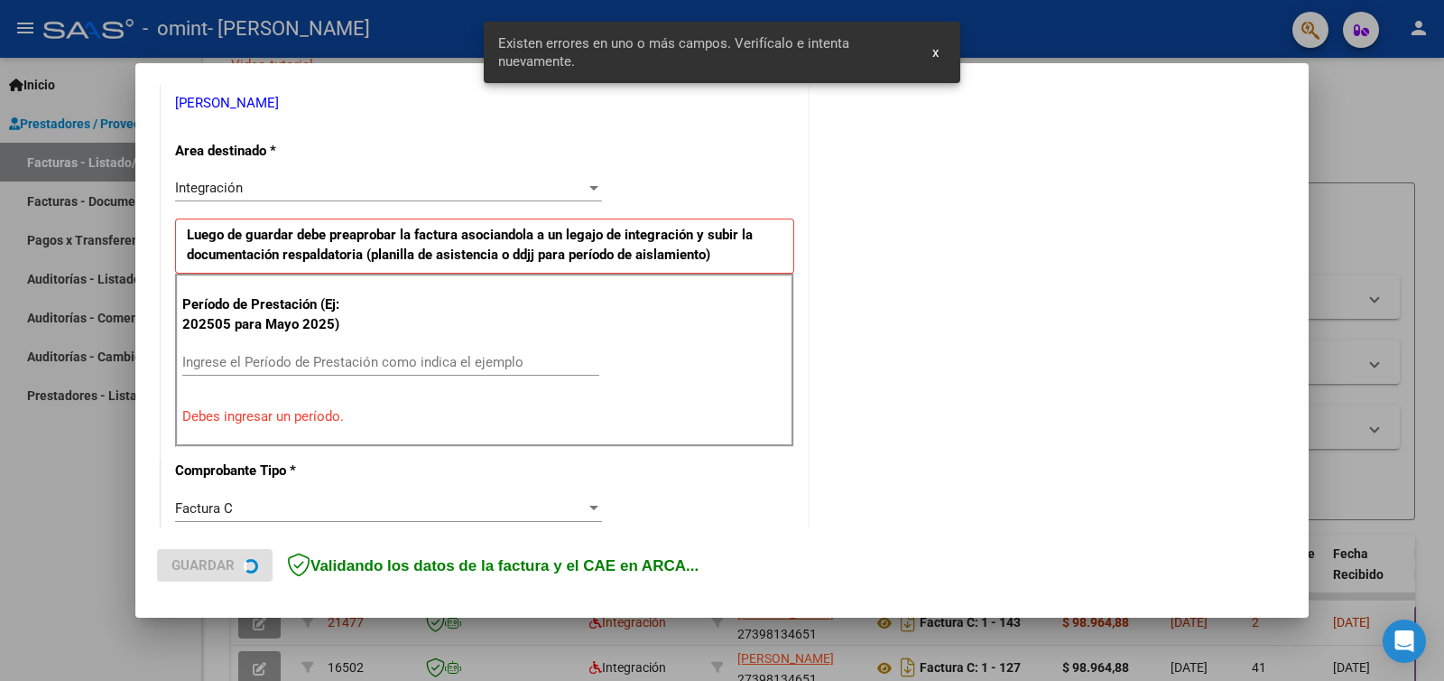
scroll to position [371, 0]
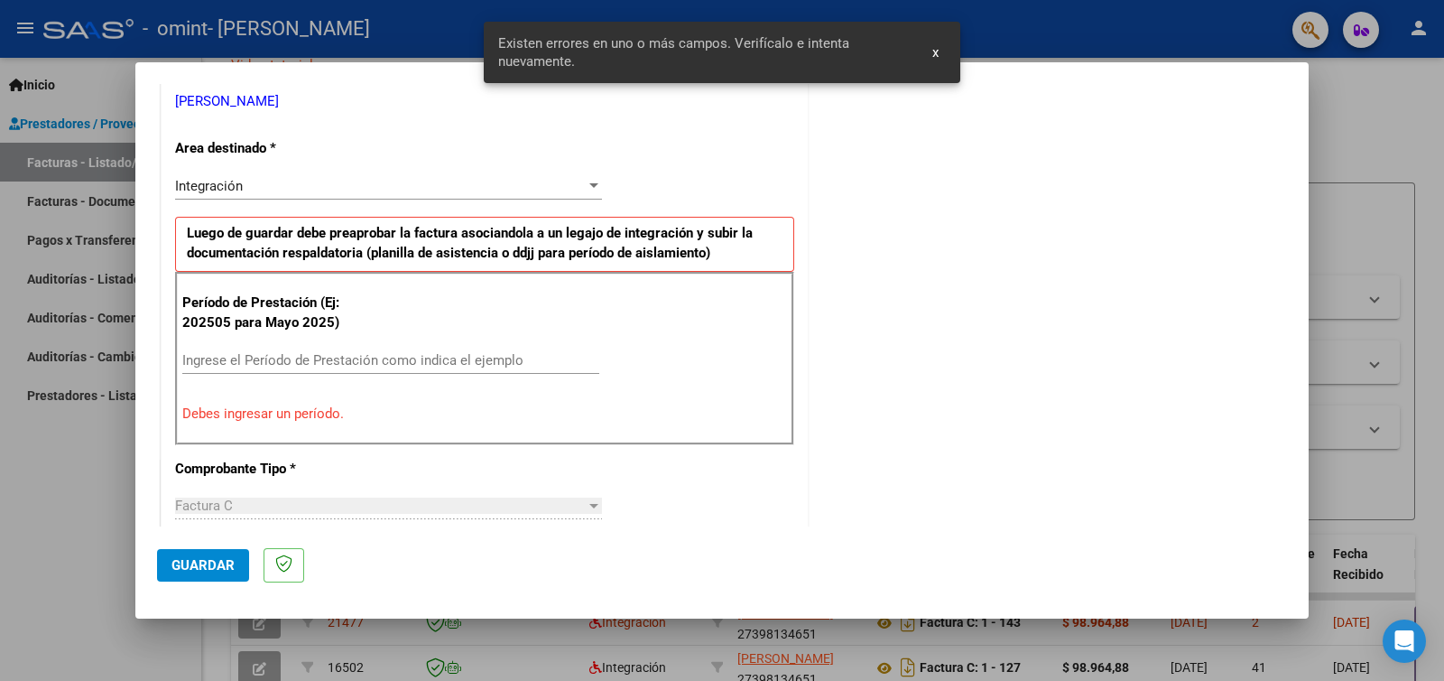
click at [504, 362] on input "Ingrese el Período de Prestación como indica el ejemplo" at bounding box center [390, 360] width 417 height 16
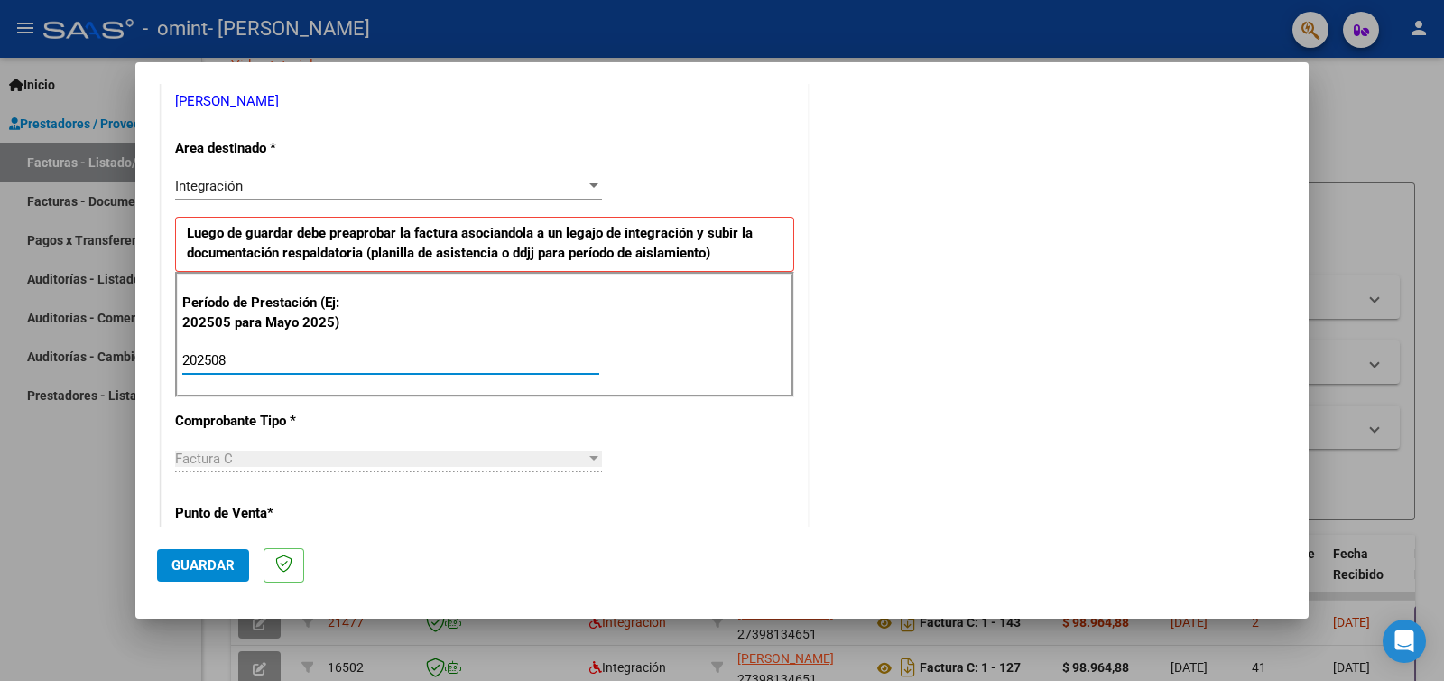
type input "202508"
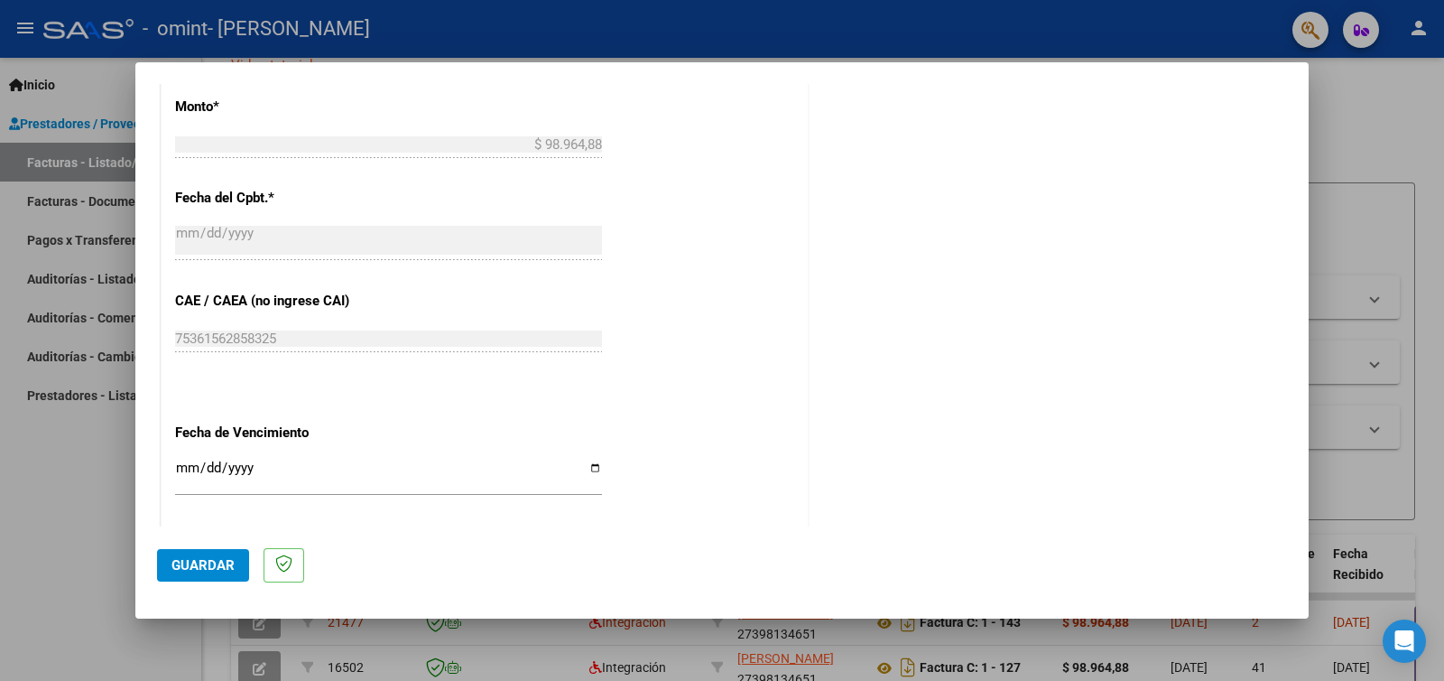
click at [200, 562] on span "Guardar" at bounding box center [203, 565] width 63 height 16
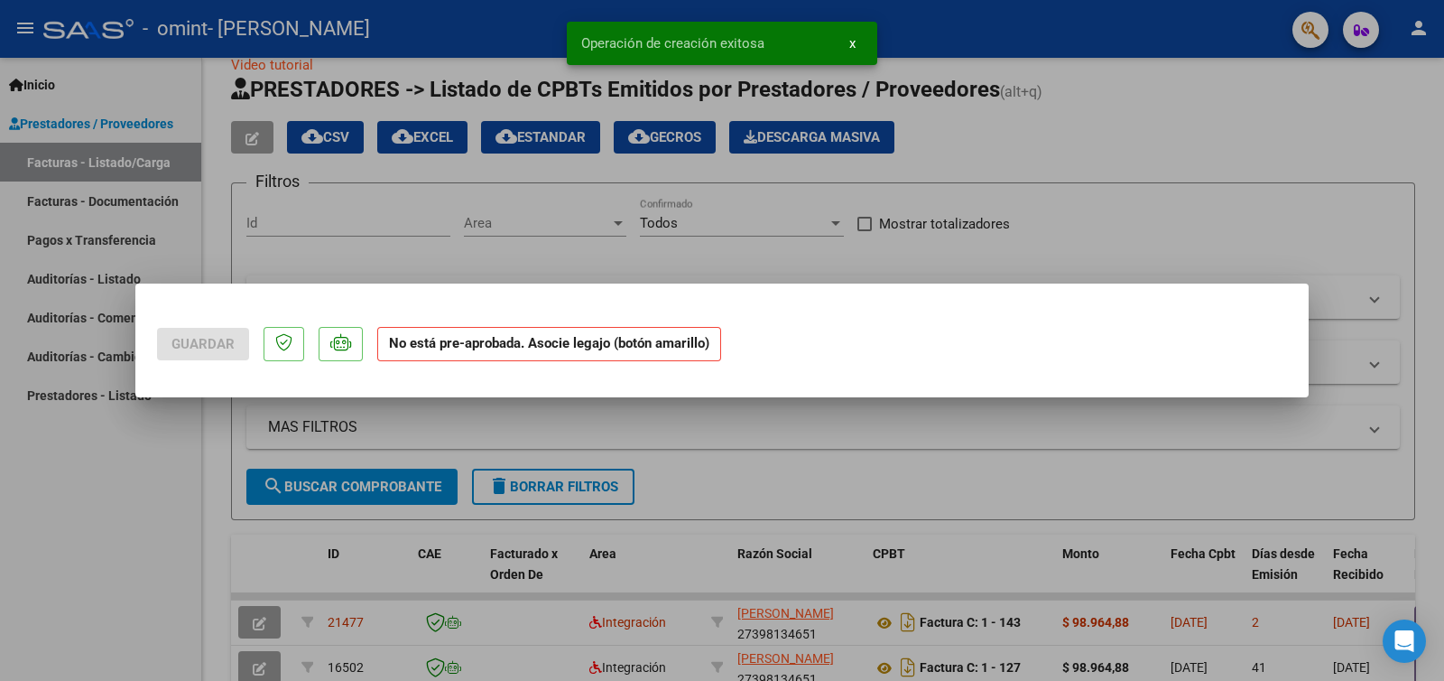
scroll to position [0, 0]
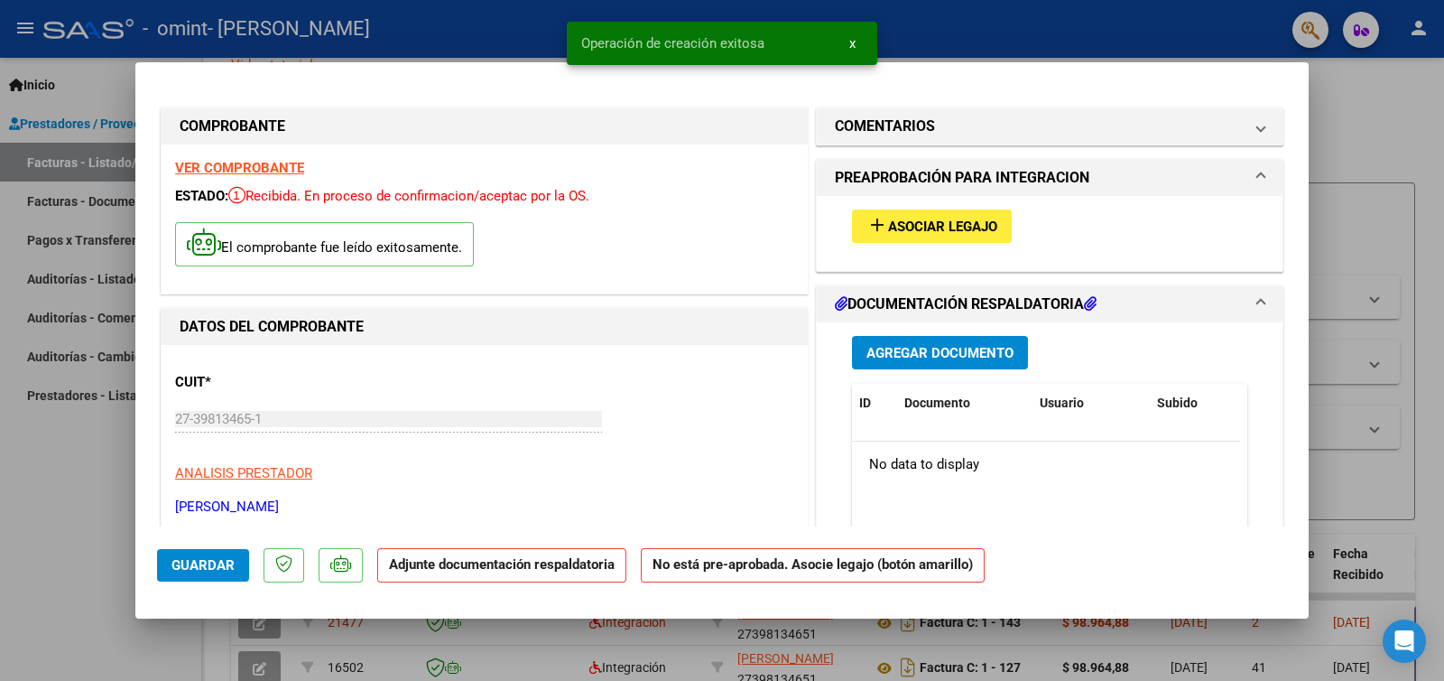
click at [961, 223] on span "Asociar Legajo" at bounding box center [942, 226] width 109 height 16
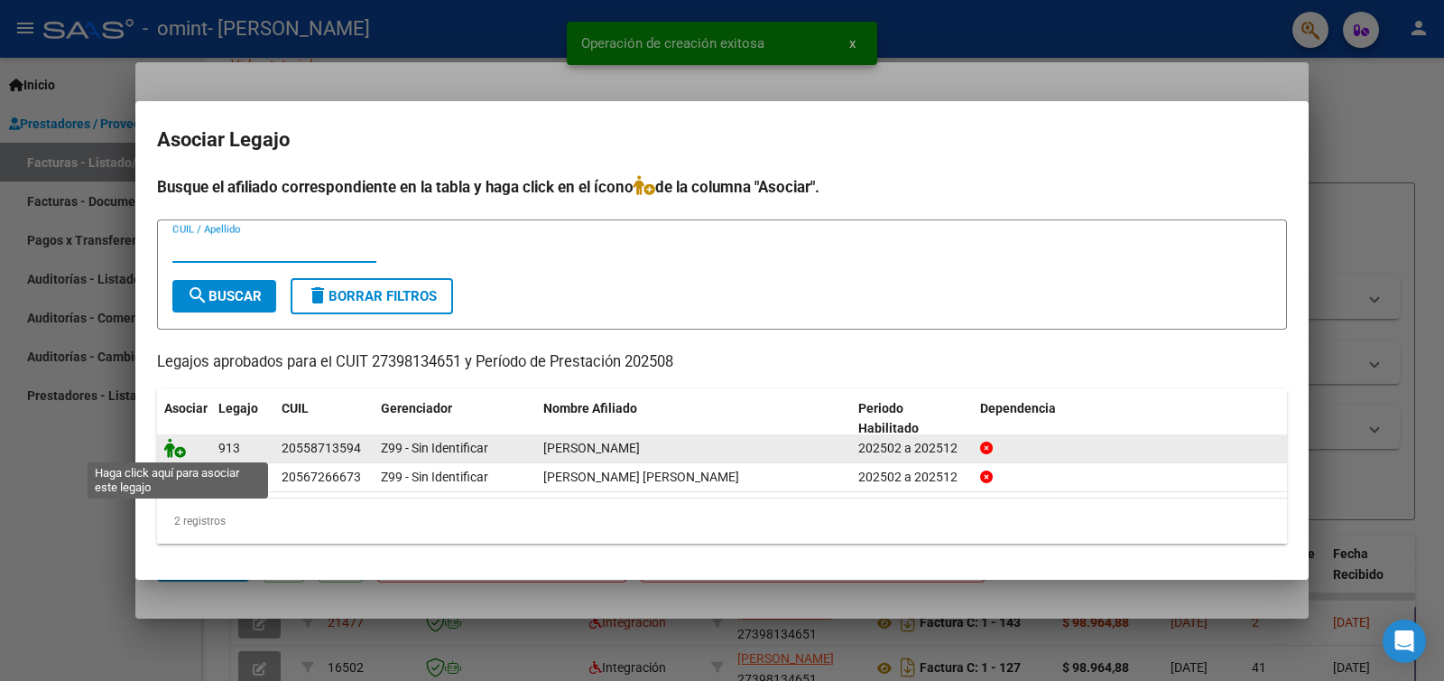
click at [180, 447] on icon at bounding box center [175, 448] width 22 height 20
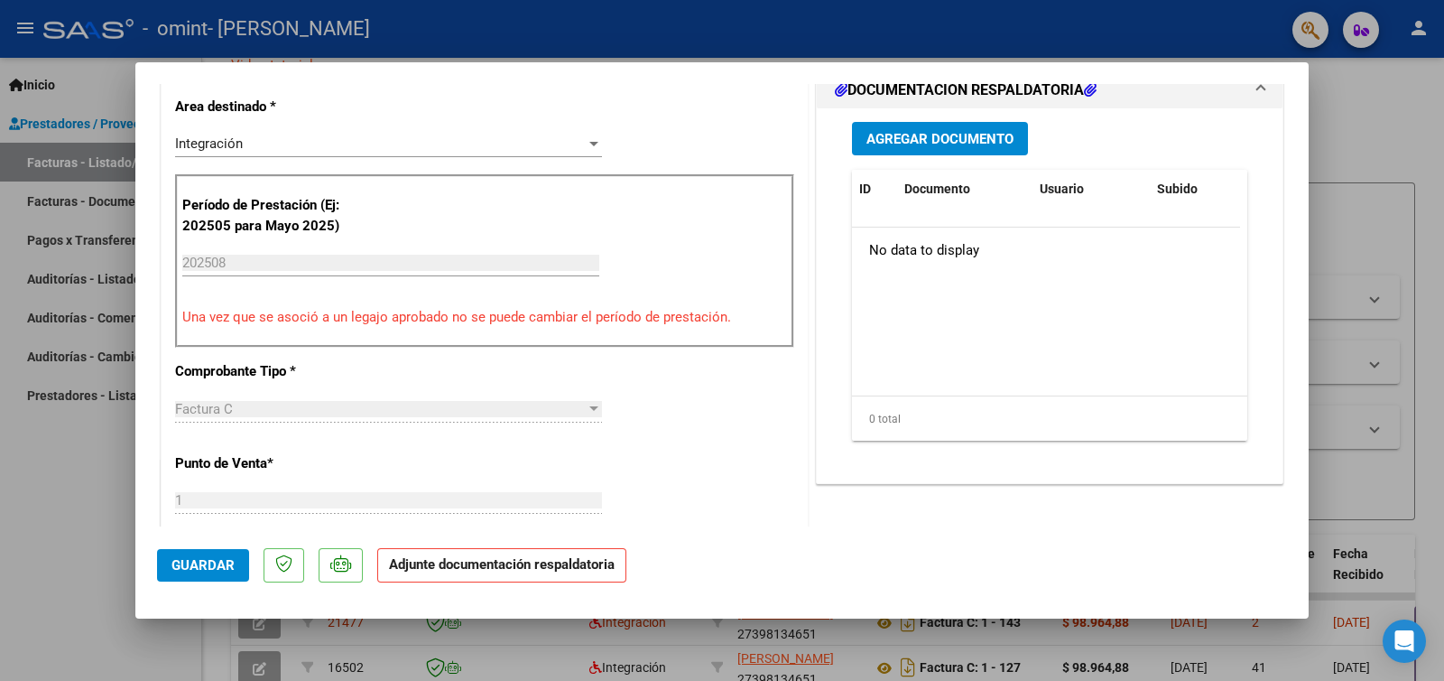
scroll to position [364, 0]
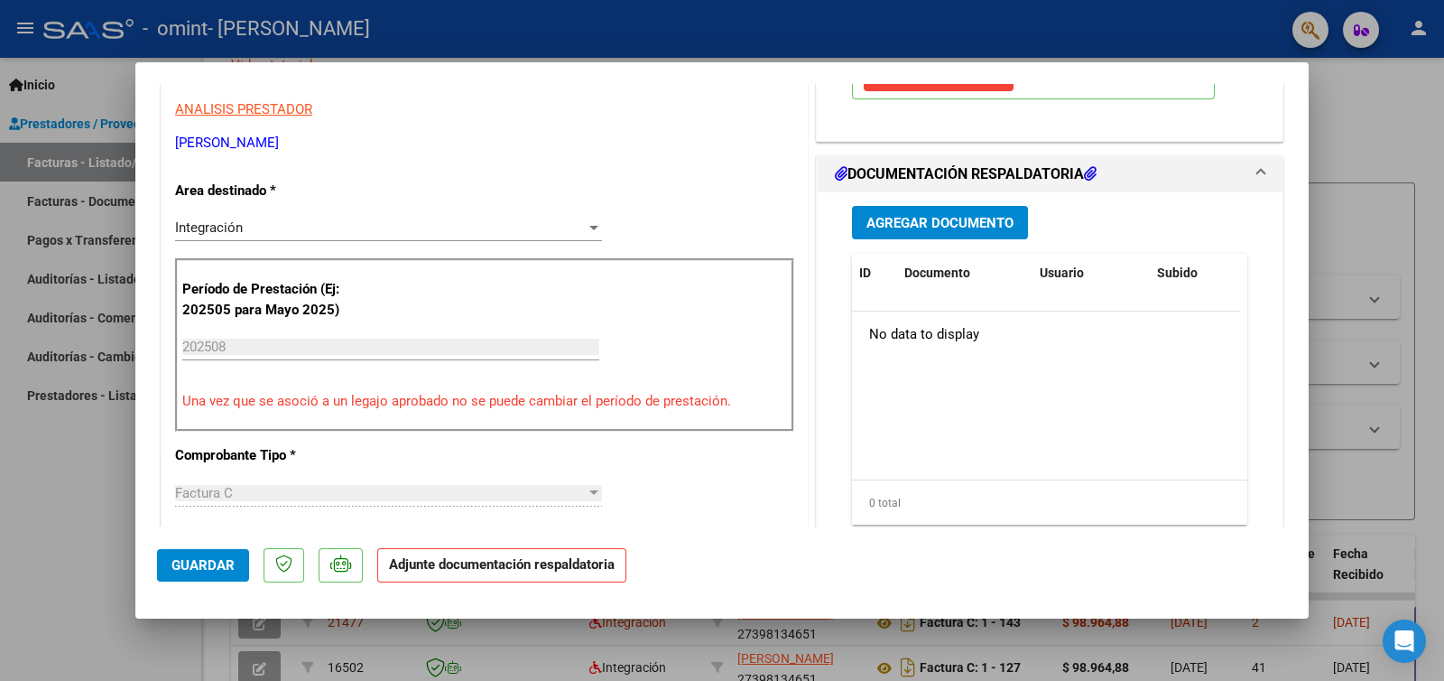
click at [942, 223] on span "Agregar Documento" at bounding box center [940, 223] width 147 height 16
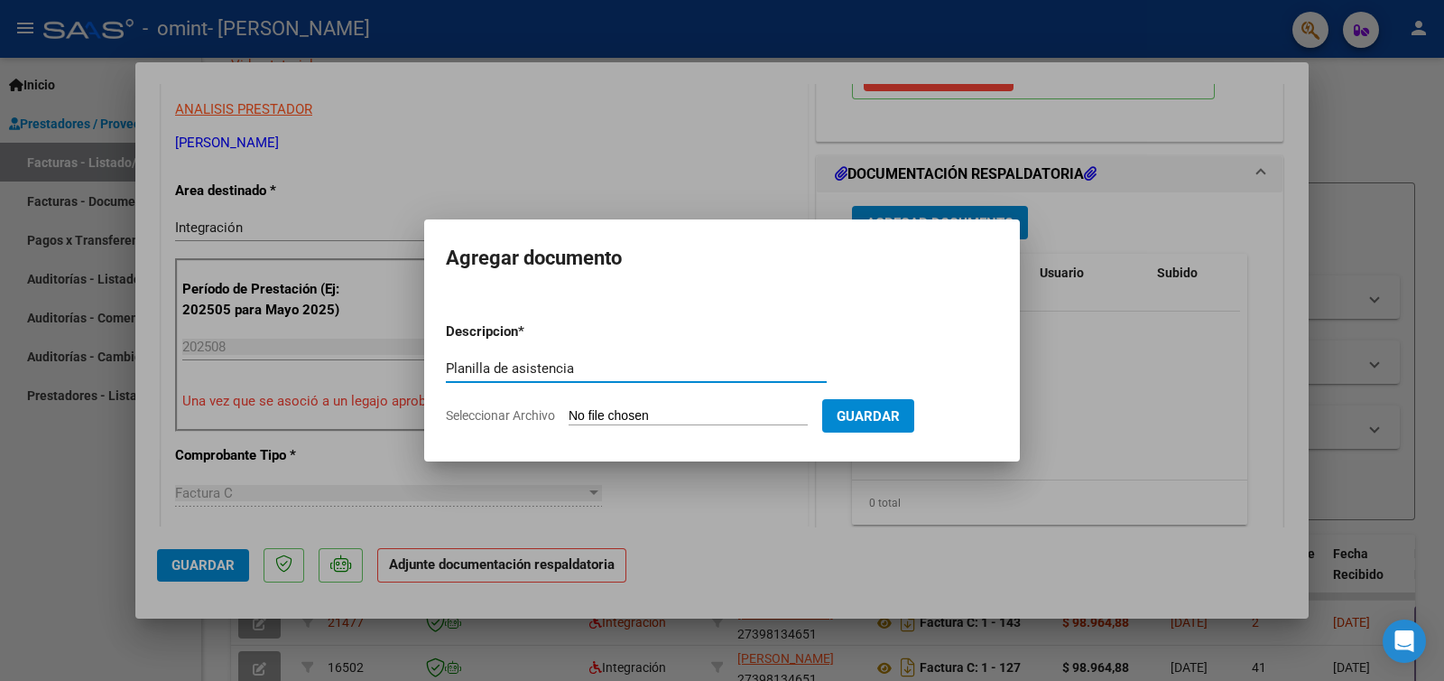
type input "Planilla de asistencia"
click at [609, 413] on input "Seleccionar Archivo" at bounding box center [688, 416] width 239 height 17
type input "C:\fakepath\[GEOGRAPHIC_DATA][PERSON_NAME].pdf"
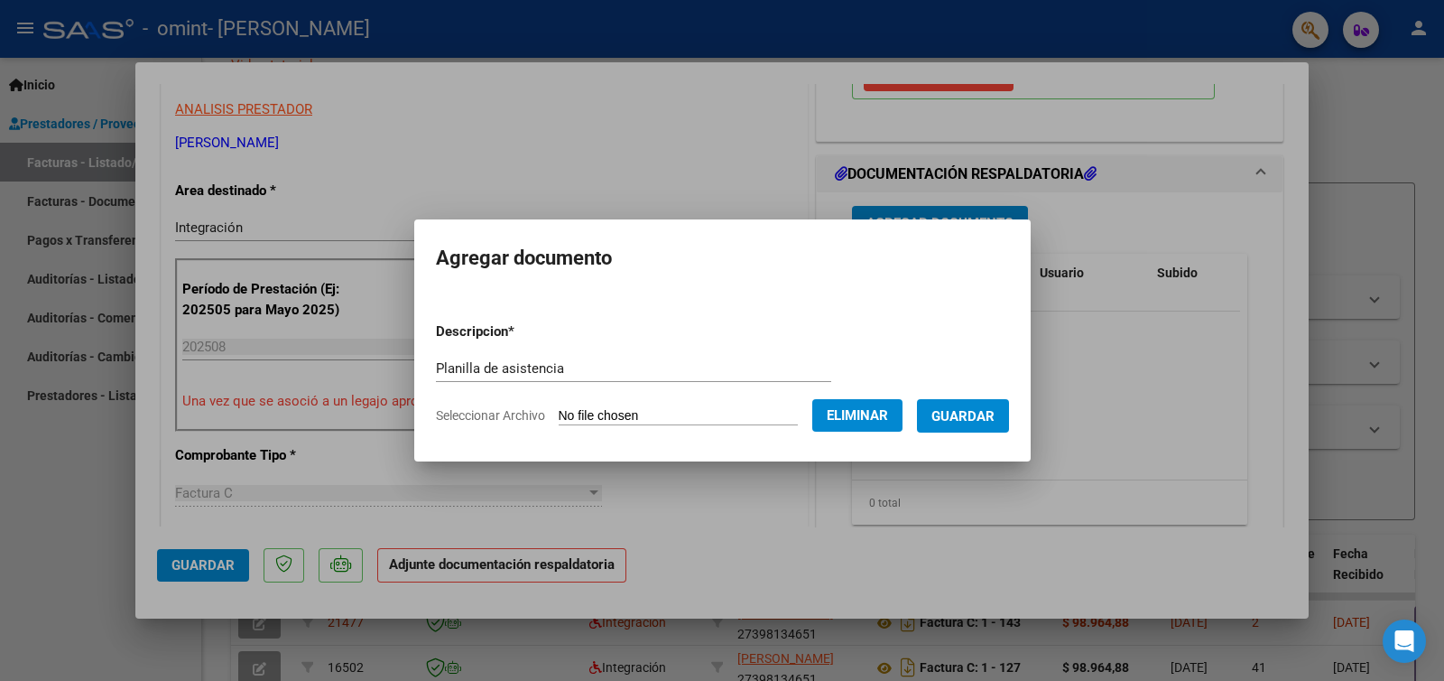
click at [968, 417] on span "Guardar" at bounding box center [963, 416] width 63 height 16
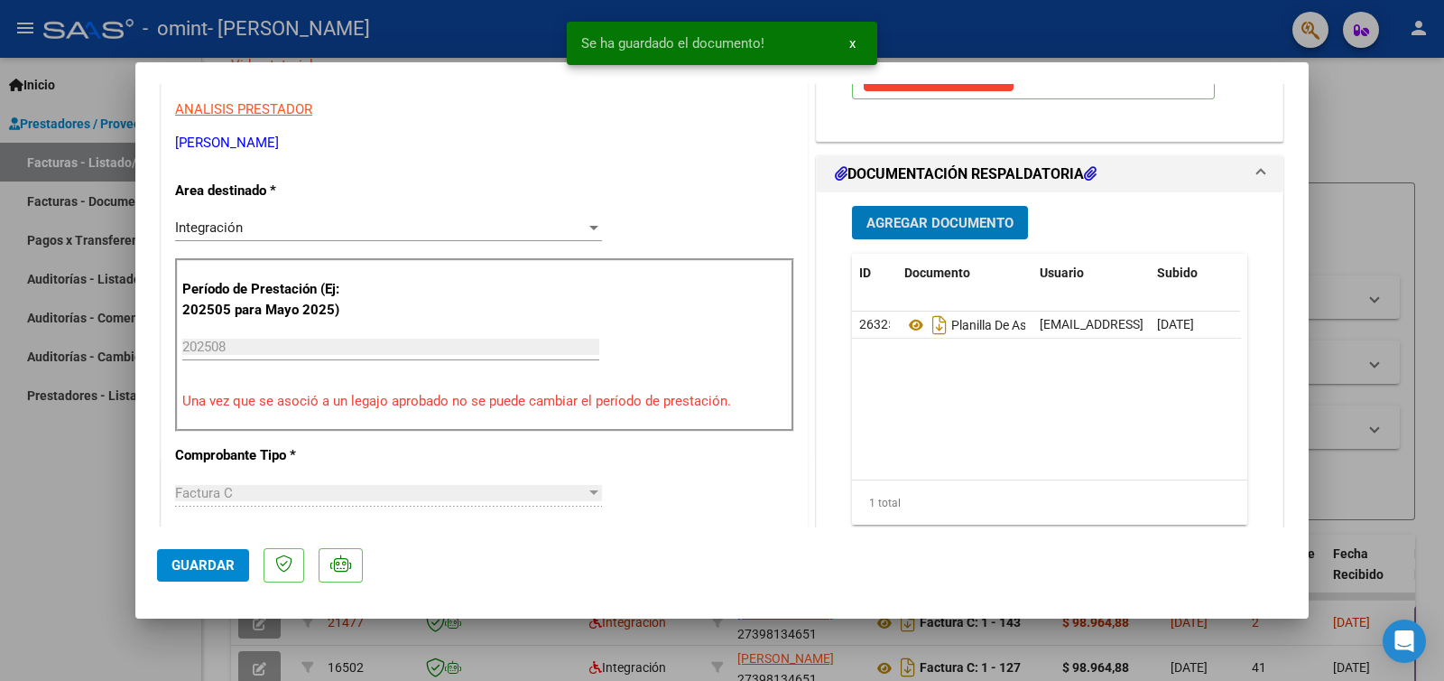
click at [203, 563] on span "Guardar" at bounding box center [203, 565] width 63 height 16
click at [395, 621] on div at bounding box center [722, 340] width 1444 height 681
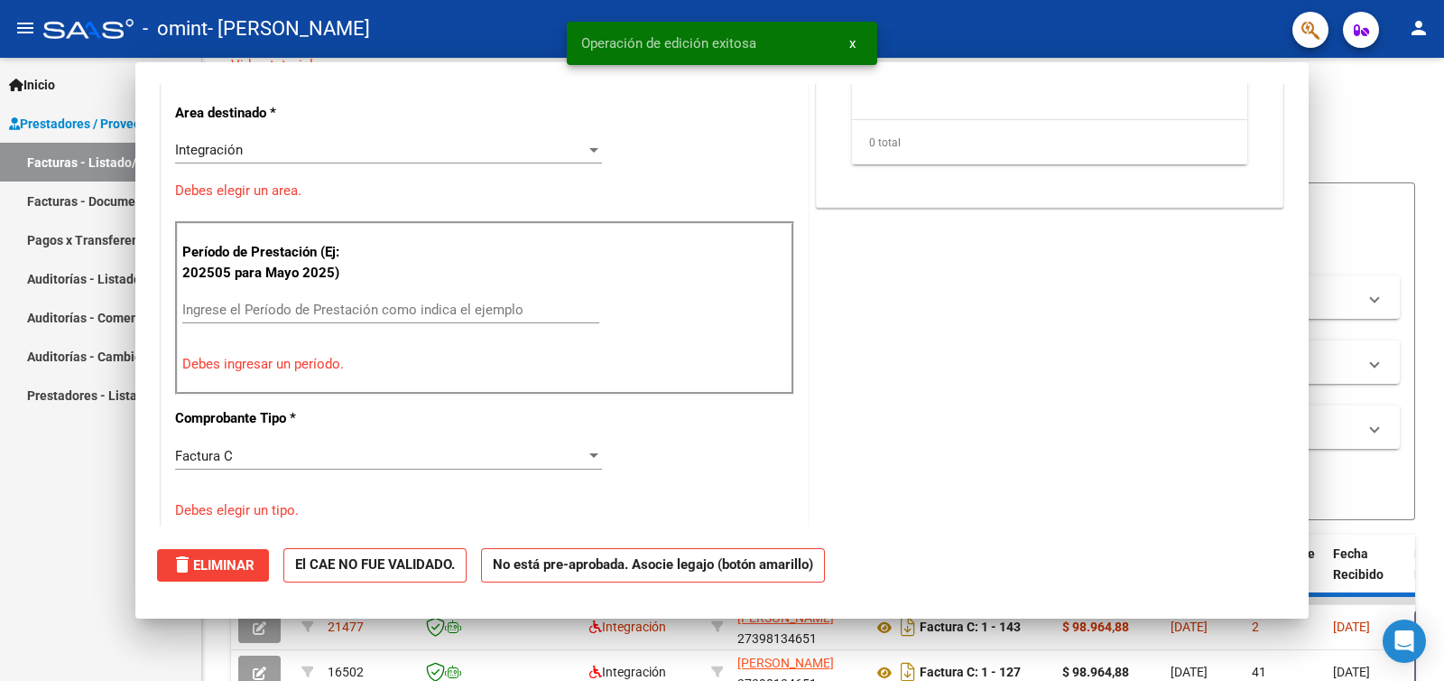
scroll to position [0, 0]
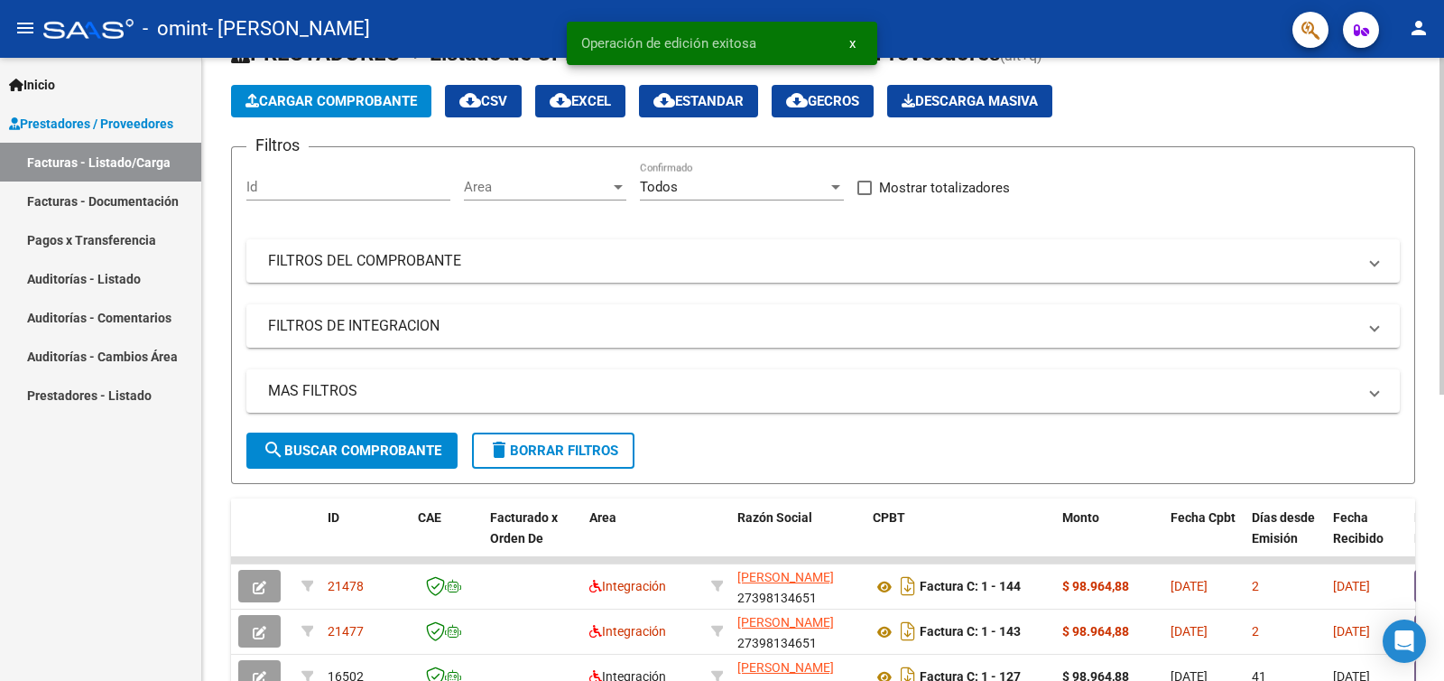
click at [1443, 274] on div at bounding box center [1442, 264] width 5 height 337
